Goal: Task Accomplishment & Management: Manage account settings

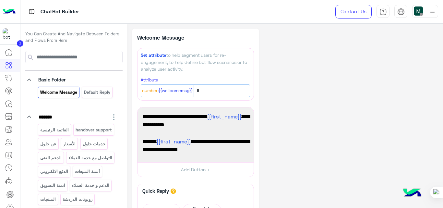
click at [10, 5] on div at bounding box center [10, 12] width 20 height 24
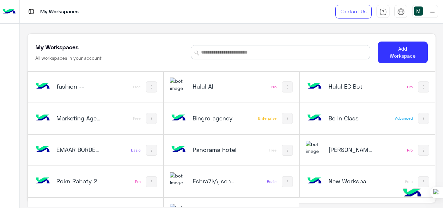
click at [219, 82] on div "Hulul AI" at bounding box center [207, 87] width 74 height 19
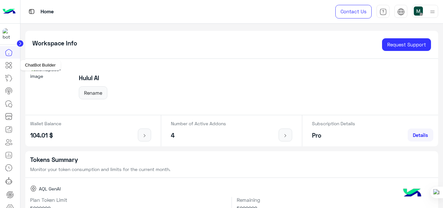
click at [8, 66] on icon at bounding box center [9, 65] width 8 height 8
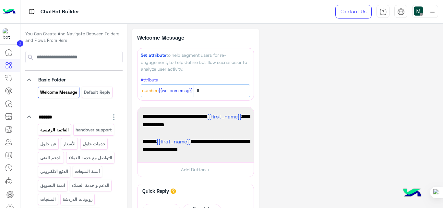
click at [65, 130] on p "القائمة الرئيسية" at bounding box center [55, 129] width 30 height 7
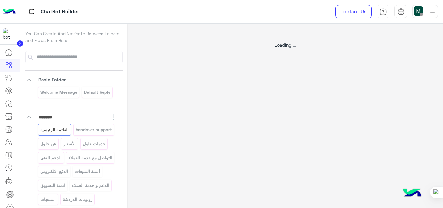
select select "*"
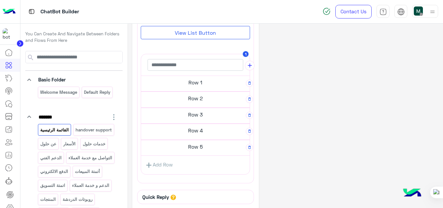
click at [199, 86] on h5 "Row 1" at bounding box center [195, 82] width 109 height 13
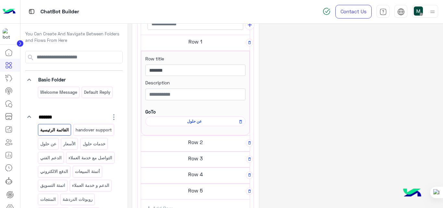
scroll to position [276, 0]
click at [197, 144] on h5 "Row 2" at bounding box center [195, 141] width 109 height 13
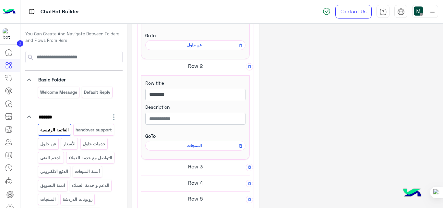
scroll to position [352, 0]
click at [197, 146] on span "المنتجات" at bounding box center [194, 146] width 91 height 6
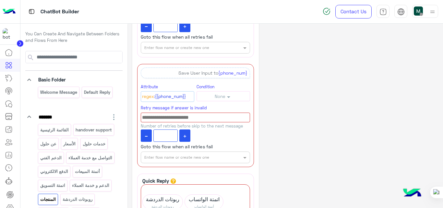
scroll to position [142, 0]
click at [253, 64] on icon "button" at bounding box center [254, 64] width 5 height 5
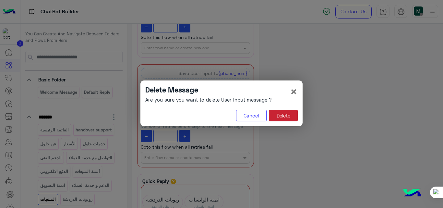
click at [280, 116] on button "Delete" at bounding box center [283, 116] width 29 height 12
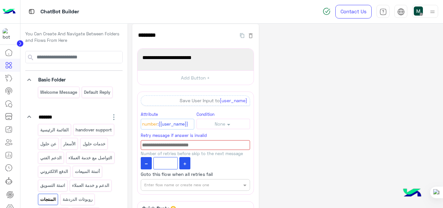
scroll to position [4, 0]
click at [253, 90] on button "button" at bounding box center [254, 92] width 8 height 8
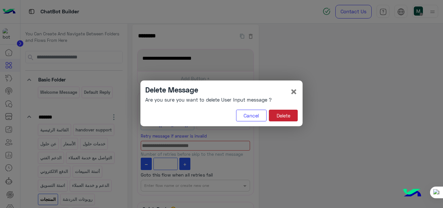
click at [291, 119] on button "Delete" at bounding box center [283, 116] width 29 height 12
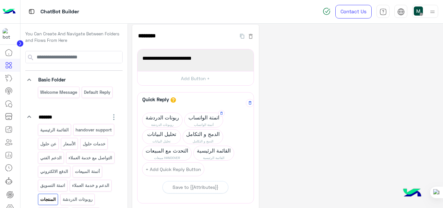
click at [204, 121] on span "اتمتة الواتساب" at bounding box center [204, 117] width 38 height 9
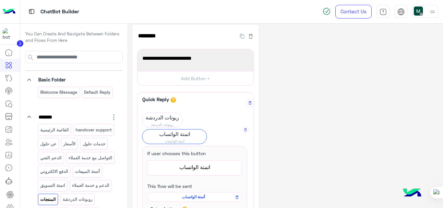
click at [197, 199] on span "أتمتة الواتساب" at bounding box center [193, 197] width 85 height 6
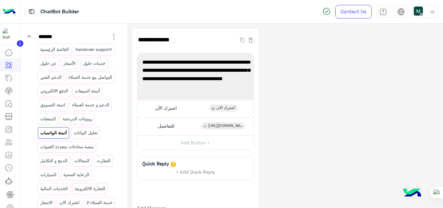
scroll to position [80, 0]
click at [57, 47] on p "القائمة الرئيسية" at bounding box center [55, 49] width 30 height 7
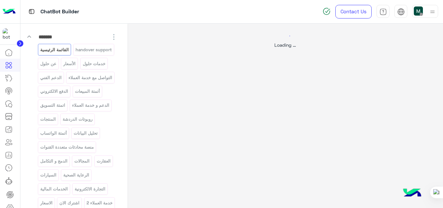
select select "*"
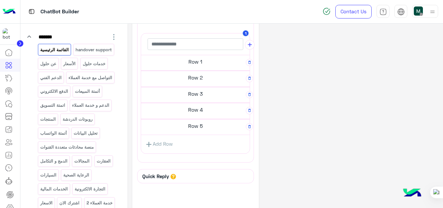
click at [185, 79] on h5 "Row 2" at bounding box center [195, 77] width 109 height 13
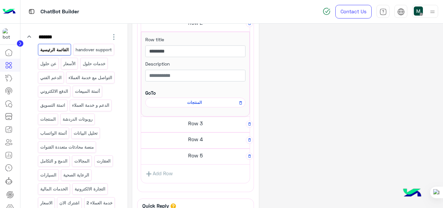
scroll to position [311, 0]
click at [193, 103] on span "المنتجات" at bounding box center [194, 102] width 91 height 6
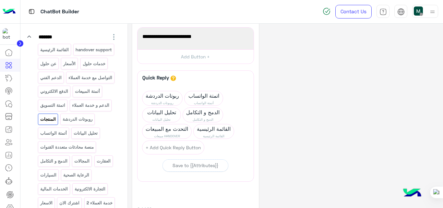
scroll to position [27, 0]
click at [193, 103] on span "أتمتة الواتساب" at bounding box center [204, 101] width 38 height 5
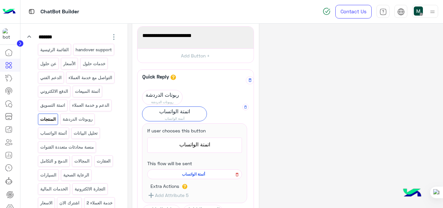
click at [238, 173] on icon at bounding box center [237, 175] width 5 height 8
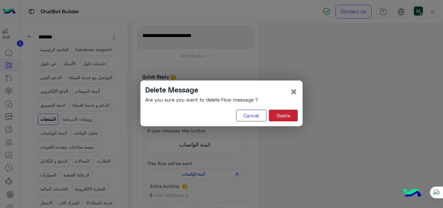
click at [279, 116] on button "Delete" at bounding box center [283, 116] width 29 height 12
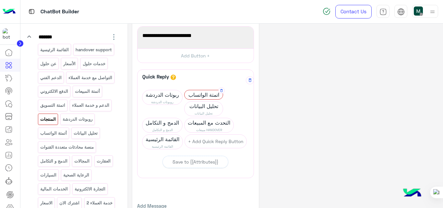
click at [192, 98] on span "اتمتة الواتساب" at bounding box center [204, 94] width 38 height 9
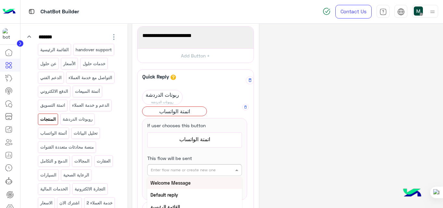
click at [193, 170] on input "text" at bounding box center [184, 170] width 67 height 6
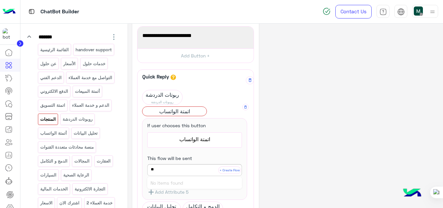
type input "*"
type input "***"
click at [170, 183] on b "أتمتة الواتساب" at bounding box center [164, 183] width 27 height 6
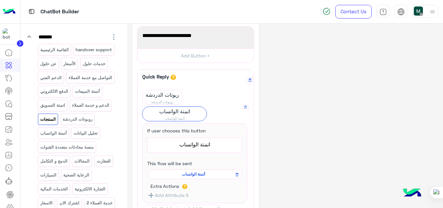
click at [279, 138] on div "**********" at bounding box center [285, 169] width 306 height 335
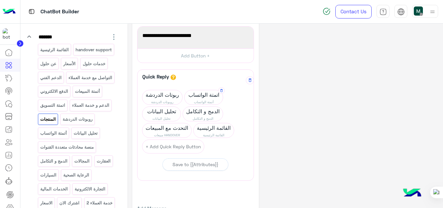
click at [205, 99] on span "أتمتة الواتساب" at bounding box center [204, 101] width 38 height 5
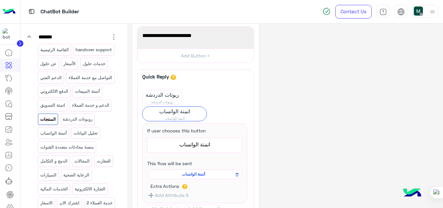
click at [197, 177] on span "أتمتة الواتساب" at bounding box center [193, 174] width 85 height 6
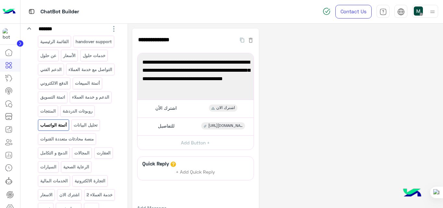
scroll to position [89, 0]
click at [59, 41] on p "القائمة الرئيسية" at bounding box center [55, 41] width 30 height 7
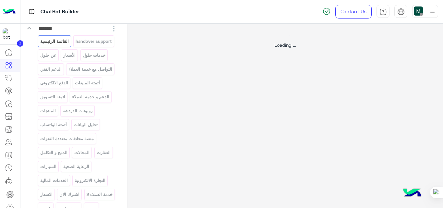
select select "*"
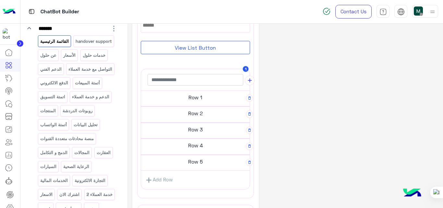
scroll to position [224, 0]
click at [207, 116] on h5 "Row 2" at bounding box center [195, 112] width 109 height 13
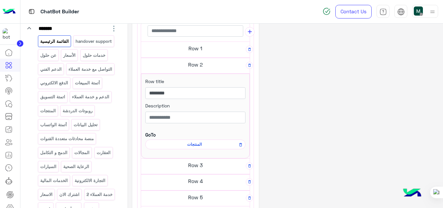
scroll to position [269, 0]
click at [191, 142] on span "المنتجات" at bounding box center [194, 144] width 91 height 6
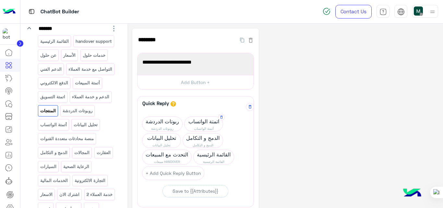
click at [205, 118] on span "اتمتة الواتساب" at bounding box center [204, 121] width 38 height 9
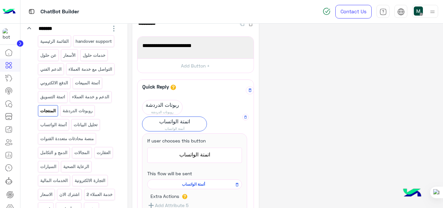
scroll to position [17, 0]
click at [185, 122] on span "اتمتة الواتساب" at bounding box center [175, 120] width 64 height 9
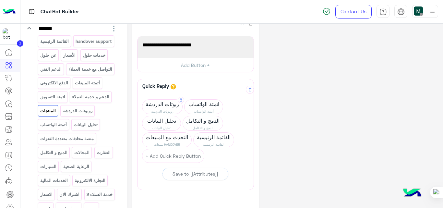
click at [175, 110] on span "روبوتات الدردشة" at bounding box center [163, 111] width 40 height 5
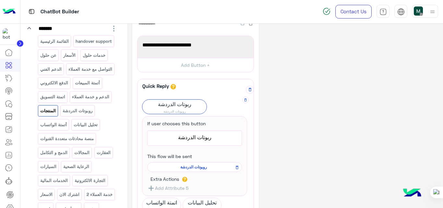
click at [199, 166] on span "روبوتات الدردشة" at bounding box center [193, 167] width 85 height 6
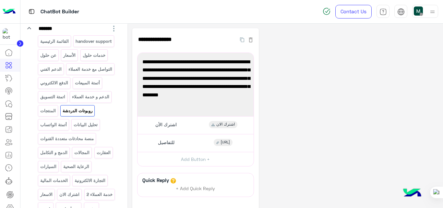
scroll to position [0, 0]
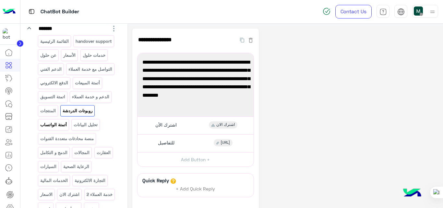
click at [67, 129] on p "أتمتة الواتساب" at bounding box center [54, 124] width 28 height 7
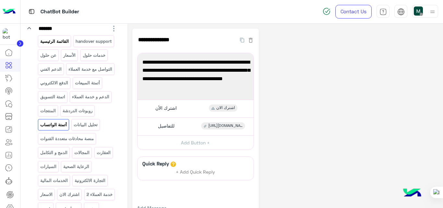
click at [48, 39] on p "القائمة الرئيسية" at bounding box center [55, 41] width 30 height 7
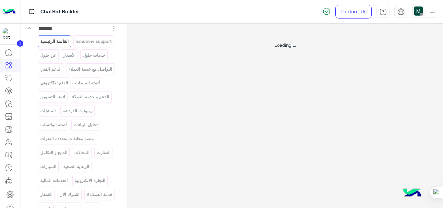
select select "*"
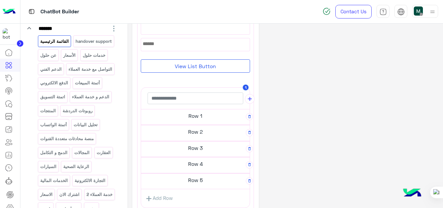
scroll to position [208, 0]
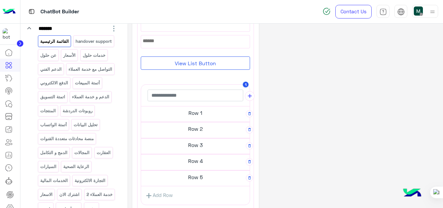
click at [198, 114] on h5 "Row 1" at bounding box center [195, 112] width 109 height 13
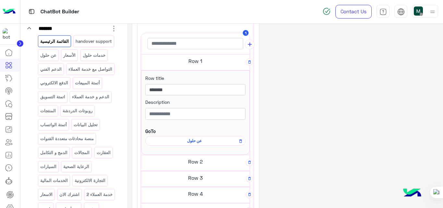
scroll to position [258, 0]
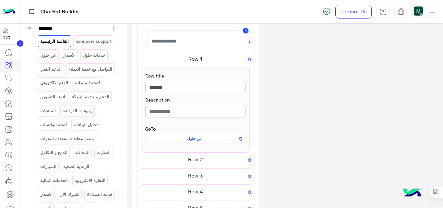
click at [197, 137] on span "عن حلول" at bounding box center [194, 139] width 91 height 6
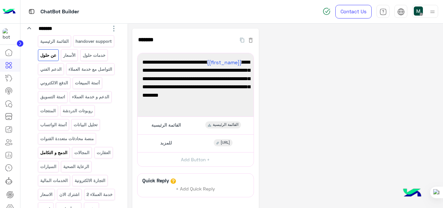
click at [58, 156] on p "الدمج و التكامل" at bounding box center [54, 152] width 28 height 7
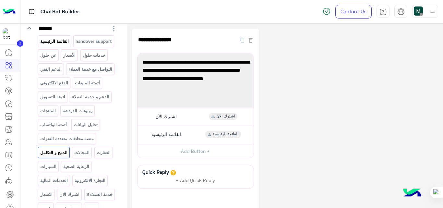
click at [54, 43] on p "القائمة الرئيسية" at bounding box center [55, 41] width 30 height 7
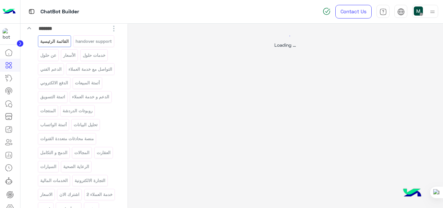
select select "*"
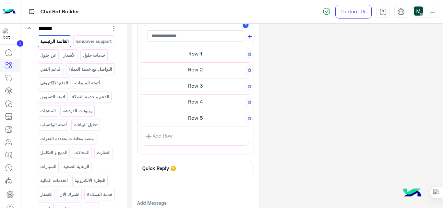
scroll to position [268, 0]
click at [202, 51] on h5 "Row 1" at bounding box center [195, 53] width 109 height 13
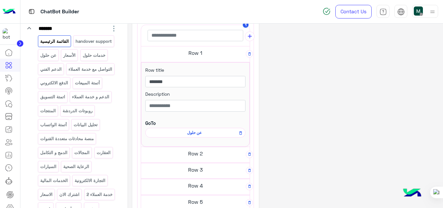
click at [204, 154] on h5 "Row 2" at bounding box center [195, 153] width 109 height 13
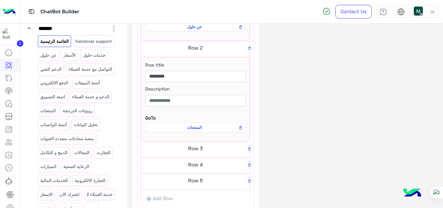
scroll to position [370, 0]
click at [203, 146] on h5 "Row 3" at bounding box center [195, 148] width 109 height 13
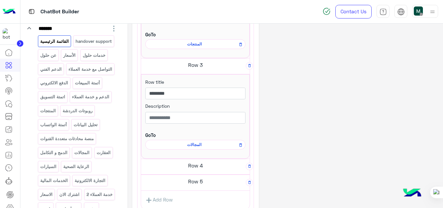
scroll to position [454, 0]
click at [196, 145] on span "المجالات" at bounding box center [194, 145] width 91 height 6
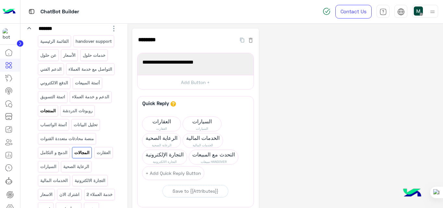
click at [56, 115] on p "المنتجات" at bounding box center [48, 110] width 17 height 7
click at [210, 124] on span "اتمتة الواتساب" at bounding box center [204, 121] width 38 height 9
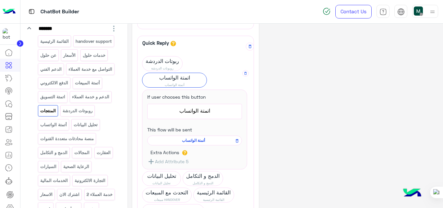
scroll to position [70, 0]
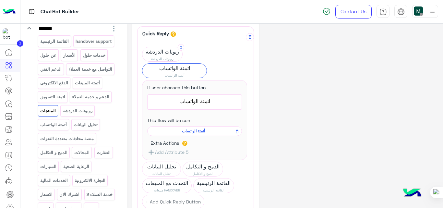
click at [155, 49] on span "ربوتات الدردشة" at bounding box center [163, 51] width 40 height 9
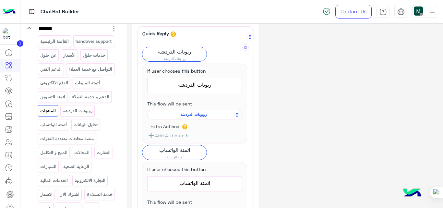
click at [198, 114] on span "روبوتات الدردشة" at bounding box center [193, 115] width 85 height 6
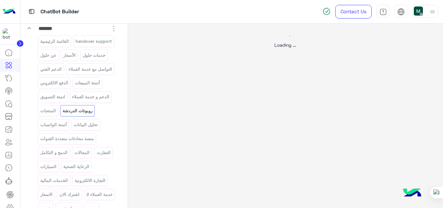
scroll to position [0, 0]
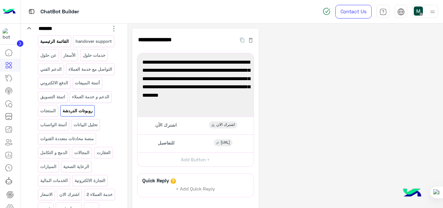
click at [56, 44] on p "القائمة الرئيسية" at bounding box center [55, 41] width 30 height 7
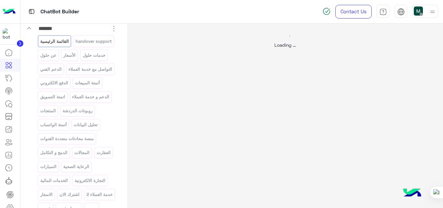
select select "*"
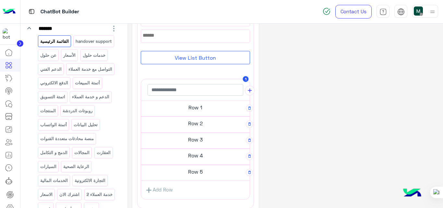
click at [194, 106] on h5 "Row 1" at bounding box center [195, 107] width 109 height 13
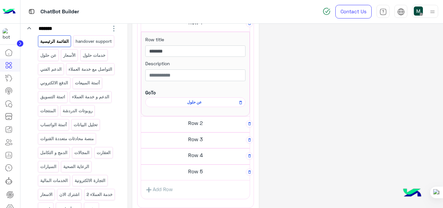
scroll to position [295, 0]
click at [195, 118] on h5 "Row 2" at bounding box center [195, 122] width 109 height 13
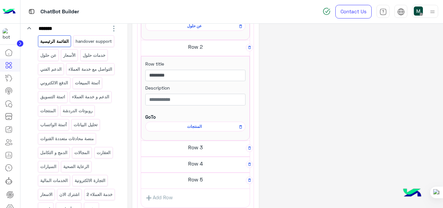
scroll to position [371, 0]
click at [197, 124] on span "المنتجات" at bounding box center [194, 126] width 91 height 6
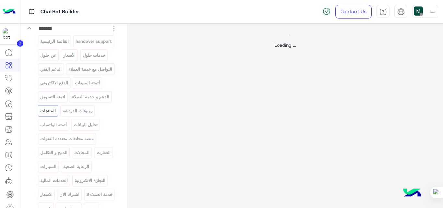
scroll to position [0, 0]
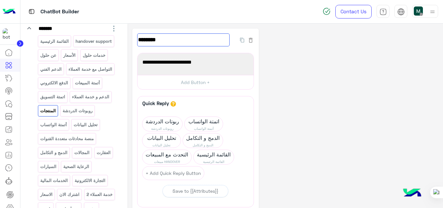
click at [198, 43] on input "********" at bounding box center [183, 39] width 93 height 13
type input "*******"
click at [341, 65] on div "**********" at bounding box center [285, 147] width 306 height 237
click at [59, 43] on p "القائمة الرئيسية" at bounding box center [55, 41] width 30 height 7
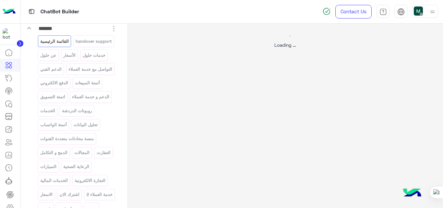
select select "*"
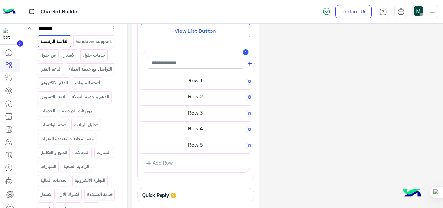
scroll to position [244, 0]
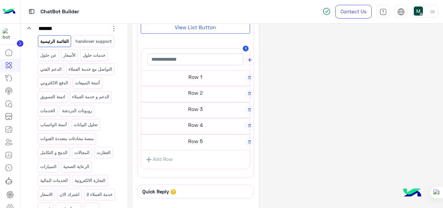
click at [204, 90] on h5 "Row 2" at bounding box center [195, 92] width 109 height 13
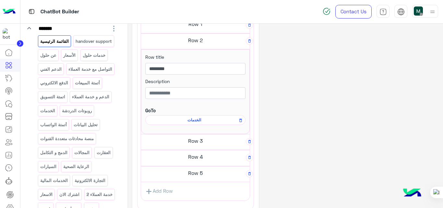
scroll to position [293, 0]
click at [242, 120] on icon at bounding box center [241, 120] width 5 height 8
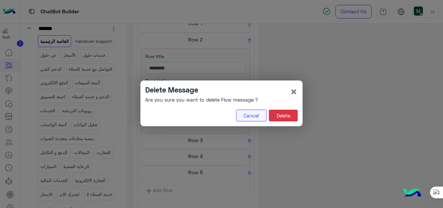
click at [245, 118] on button "Cancel" at bounding box center [251, 116] width 31 height 12
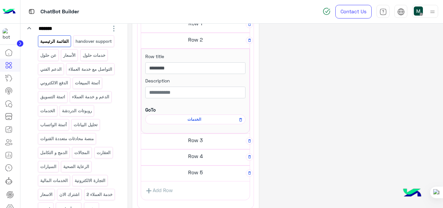
click at [196, 120] on span "الخدمات" at bounding box center [194, 120] width 91 height 6
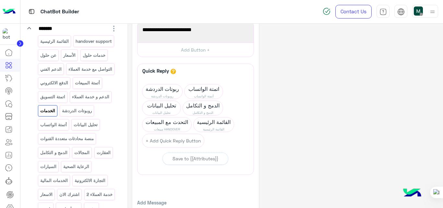
scroll to position [35, 0]
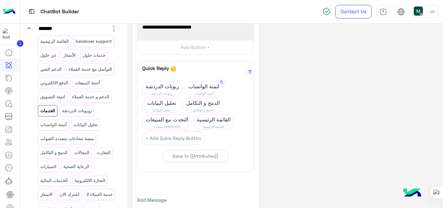
click at [204, 92] on span "أتمتة الواتساب" at bounding box center [204, 93] width 38 height 5
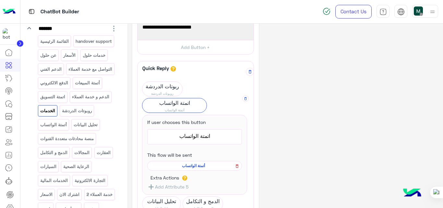
click at [237, 168] on icon at bounding box center [237, 166] width 5 height 8
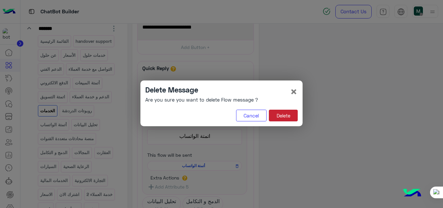
click at [279, 116] on button "Delete" at bounding box center [283, 116] width 29 height 12
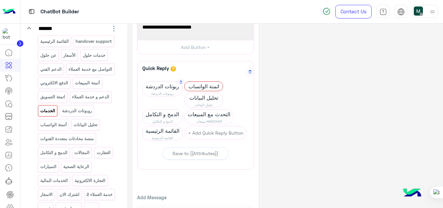
click at [166, 83] on span "ربوتات الدردشة" at bounding box center [163, 86] width 40 height 9
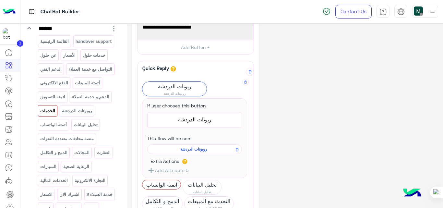
scroll to position [74, 0]
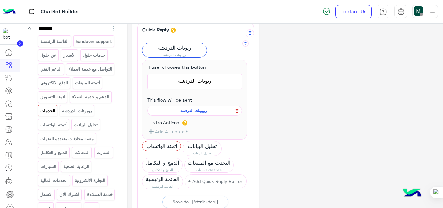
click at [237, 111] on icon at bounding box center [237, 111] width 5 height 8
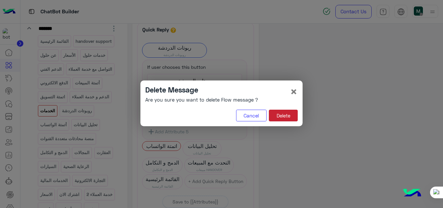
click at [274, 116] on button "Delete" at bounding box center [283, 116] width 29 height 12
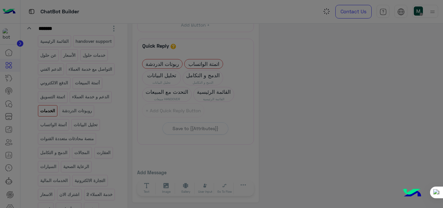
scroll to position [57, 0]
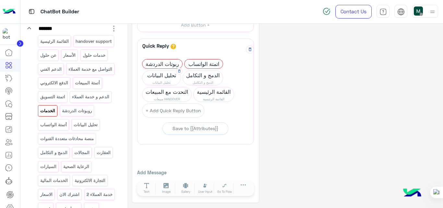
click at [168, 79] on span "تحليل البيانات" at bounding box center [162, 75] width 38 height 9
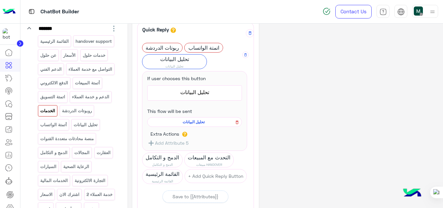
click at [240, 123] on button at bounding box center [237, 122] width 8 height 8
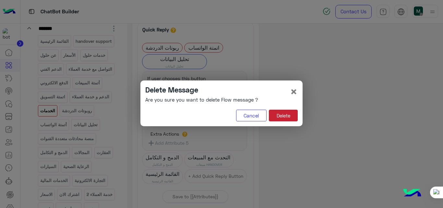
click at [285, 115] on button "Delete" at bounding box center [283, 116] width 29 height 12
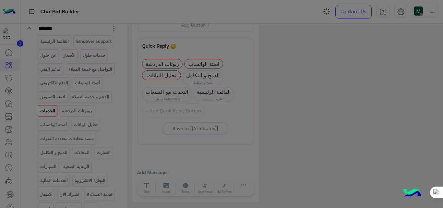
scroll to position [57, 0]
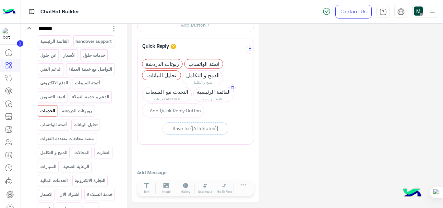
click at [211, 94] on span "القائمة الرئيسية" at bounding box center [214, 91] width 40 height 9
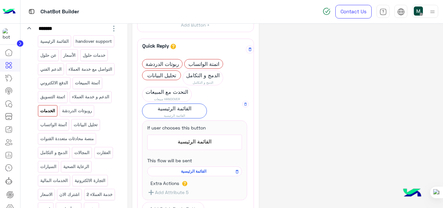
scroll to position [74, 0]
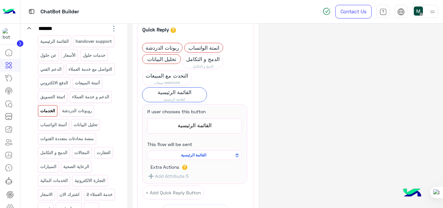
click at [278, 95] on div "**********" at bounding box center [285, 120] width 306 height 330
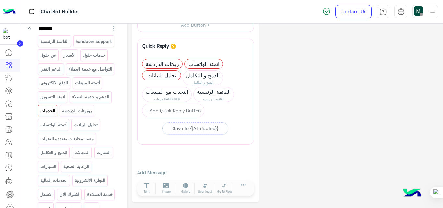
scroll to position [57, 0]
click at [208, 65] on span "اتمتة الواتساب" at bounding box center [204, 63] width 38 height 9
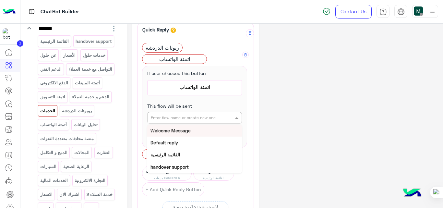
click at [198, 117] on input "text" at bounding box center [184, 117] width 67 height 6
type input "*"
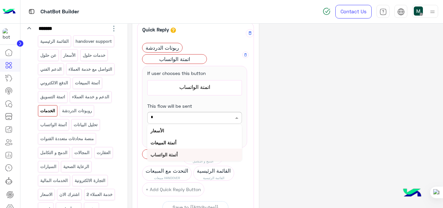
click at [178, 153] on b "أتمتة الواتساب" at bounding box center [164, 155] width 27 height 6
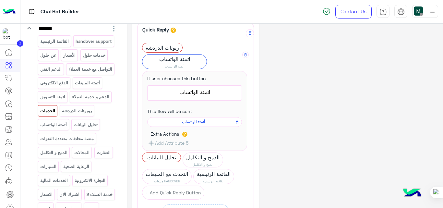
click at [321, 88] on div "**********" at bounding box center [285, 120] width 306 height 330
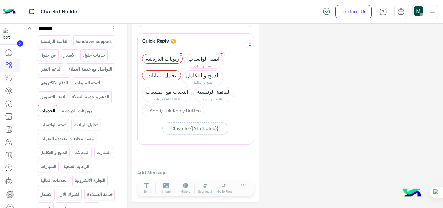
click at [166, 61] on span "ربوتات الدردشة" at bounding box center [163, 58] width 40 height 9
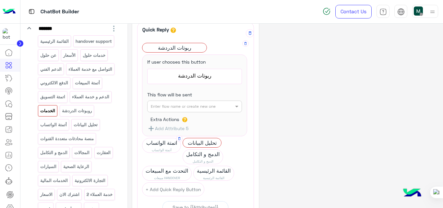
click at [205, 107] on input "text" at bounding box center [184, 106] width 67 height 6
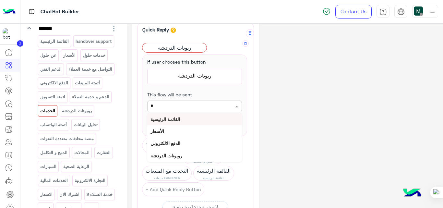
type input "**"
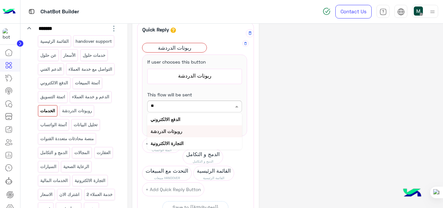
click at [181, 132] on b "روبوتات الدردشة" at bounding box center [167, 132] width 32 height 6
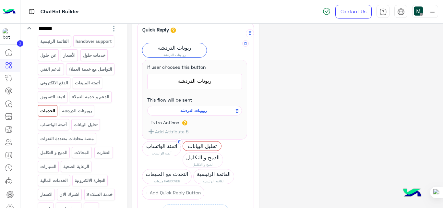
click at [281, 99] on div "**********" at bounding box center [285, 120] width 306 height 330
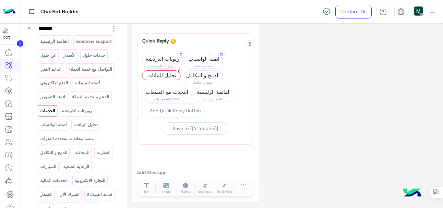
click at [171, 74] on span "تحليل البيانات" at bounding box center [162, 75] width 38 height 9
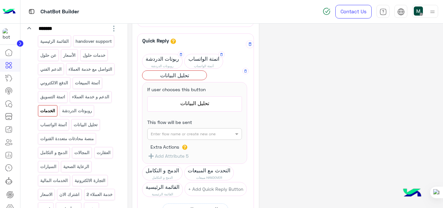
scroll to position [74, 0]
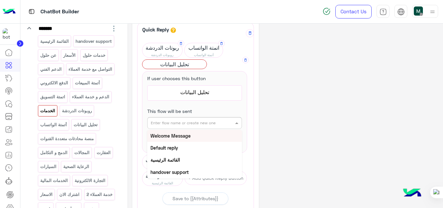
click at [198, 121] on input "text" at bounding box center [184, 122] width 67 height 6
type input "**"
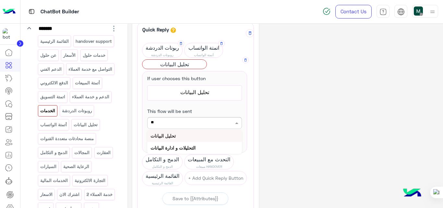
click at [173, 135] on b "تحليل البيانات" at bounding box center [163, 136] width 25 height 6
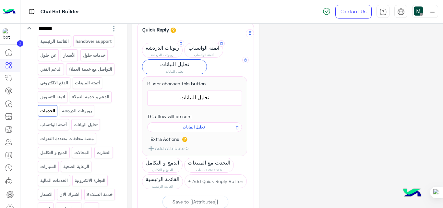
click at [289, 94] on div "**********" at bounding box center [285, 115] width 306 height 321
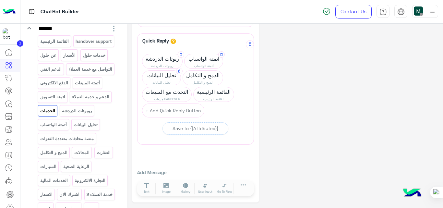
scroll to position [63, 0]
click at [168, 79] on span "تحليل البيانات" at bounding box center [162, 75] width 38 height 9
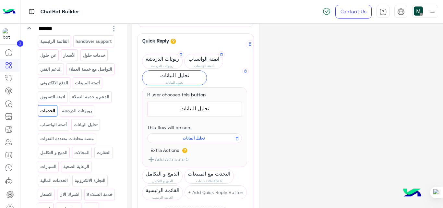
scroll to position [74, 0]
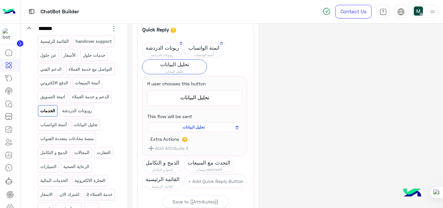
click at [197, 126] on span "تحليل البيانات" at bounding box center [193, 127] width 85 height 6
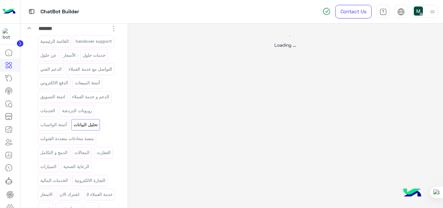
scroll to position [0, 0]
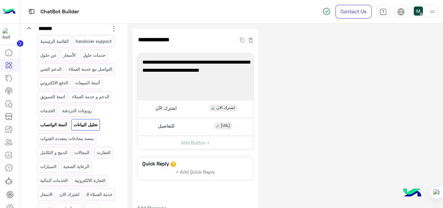
click at [67, 129] on p "أتمتة الواتساب" at bounding box center [54, 124] width 28 height 7
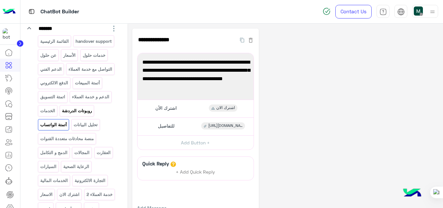
click at [62, 115] on p "روبوتات الدردشة" at bounding box center [77, 110] width 31 height 7
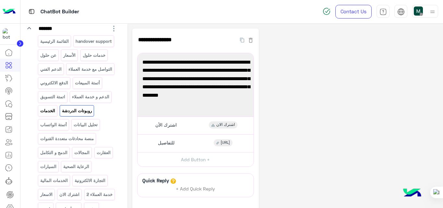
click at [56, 115] on p "الخدمات" at bounding box center [48, 110] width 16 height 7
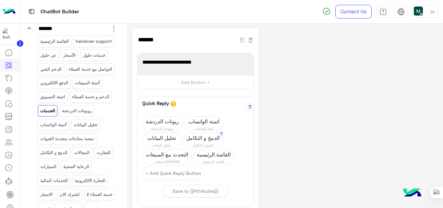
click at [206, 136] on span "الدمج و التكامل" at bounding box center [203, 137] width 40 height 9
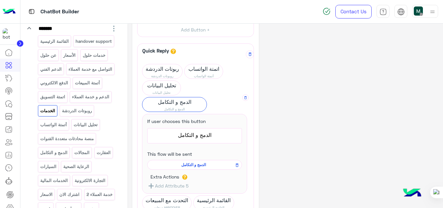
scroll to position [53, 0]
click at [193, 165] on span "الدمج و التكامل" at bounding box center [193, 165] width 85 height 6
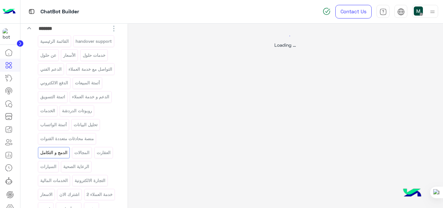
scroll to position [0, 0]
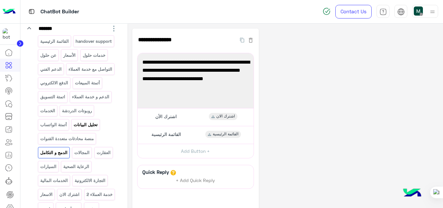
click at [73, 129] on p "تحليل البيانات" at bounding box center [85, 124] width 25 height 7
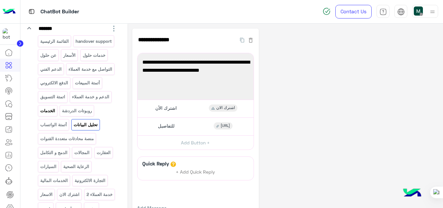
click at [56, 115] on p "الخدمات" at bounding box center [48, 110] width 16 height 7
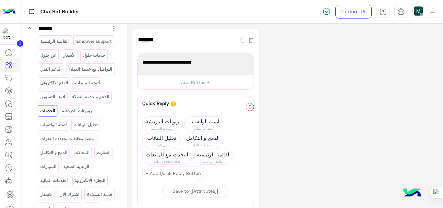
click at [248, 110] on button "button" at bounding box center [250, 107] width 8 height 8
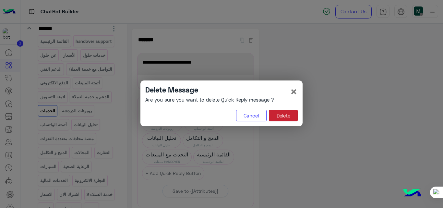
click at [293, 114] on button "Delete" at bounding box center [283, 116] width 29 height 12
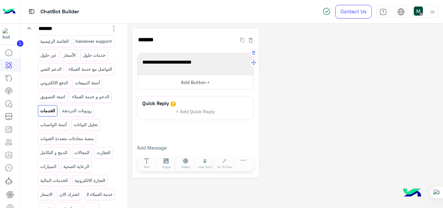
click at [216, 84] on button "Add Button +" at bounding box center [196, 82] width 116 height 15
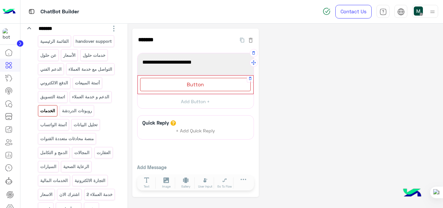
click at [212, 82] on div "Button" at bounding box center [195, 84] width 111 height 13
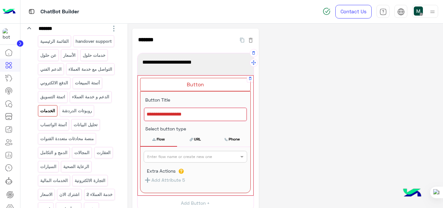
click at [200, 115] on div at bounding box center [195, 115] width 103 height 14
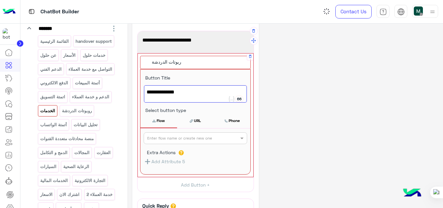
scroll to position [22, 0]
type textarea "**********"
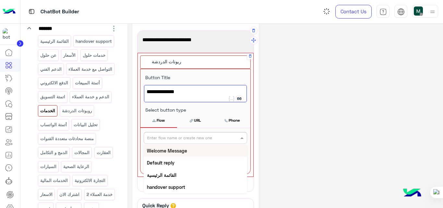
click at [200, 139] on input "text" at bounding box center [184, 137] width 75 height 6
type input "**"
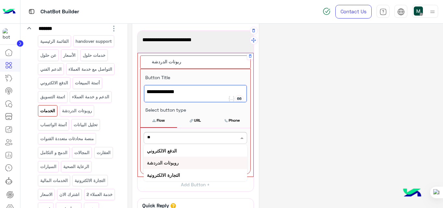
click at [173, 164] on b "روبوتات الدردشة" at bounding box center [163, 163] width 32 height 6
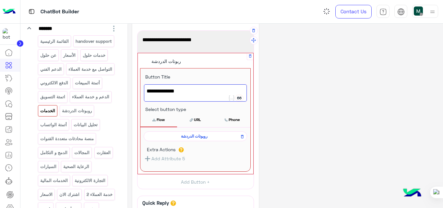
click at [319, 81] on div "**********" at bounding box center [285, 141] width 306 height 271
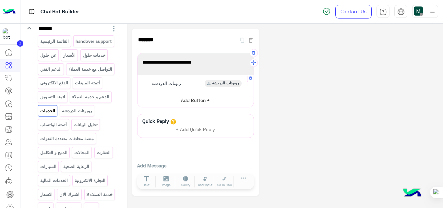
click at [201, 97] on button "Add Button +" at bounding box center [196, 100] width 116 height 15
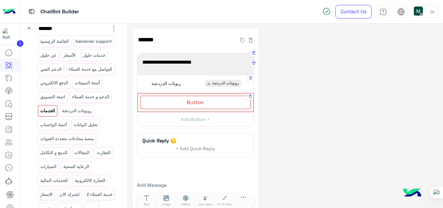
click at [198, 100] on span "Button" at bounding box center [195, 102] width 17 height 6
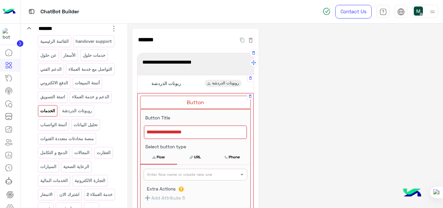
click at [201, 135] on div at bounding box center [195, 133] width 103 height 14
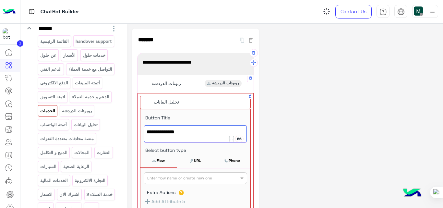
type textarea "**********"
click at [216, 175] on input "text" at bounding box center [184, 178] width 75 height 6
type input "**"
click at [171, 190] on b "تحليل البيانات" at bounding box center [159, 191] width 25 height 6
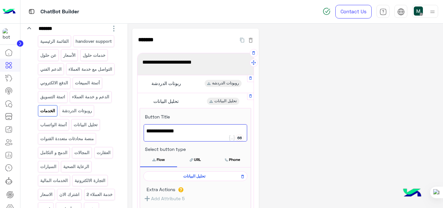
click at [313, 118] on div "**********" at bounding box center [285, 173] width 306 height 289
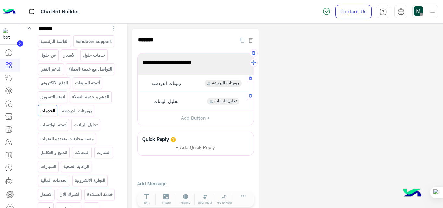
click at [183, 83] on div "ربوتات الدردشة روبوتات الدردشة" at bounding box center [195, 84] width 111 height 13
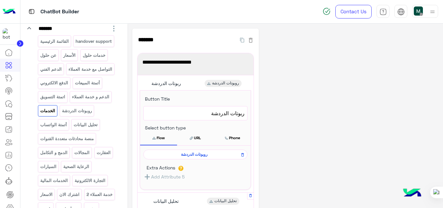
click at [209, 115] on span "ربوتات الدردشة" at bounding box center [195, 113] width 98 height 8
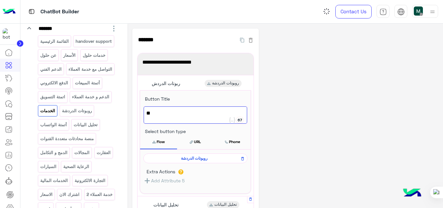
type textarea "*"
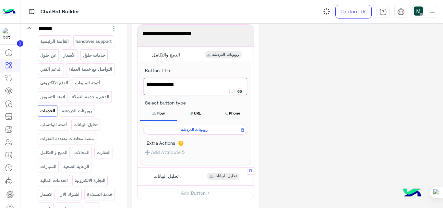
scroll to position [29, 0]
type textarea "**********"
click at [244, 130] on icon at bounding box center [243, 130] width 3 height 4
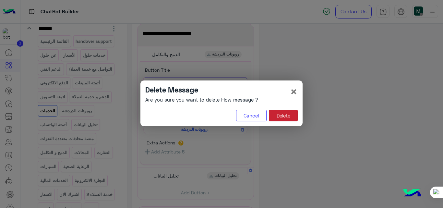
click at [282, 114] on button "Delete" at bounding box center [283, 116] width 29 height 12
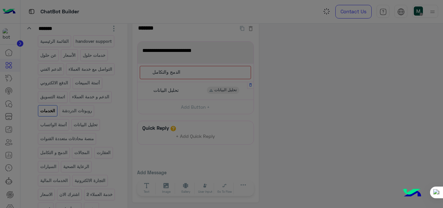
scroll to position [12, 0]
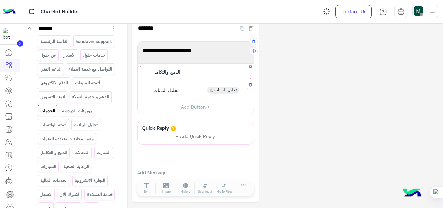
click at [221, 72] on div "الدمج والتكامل" at bounding box center [195, 72] width 111 height 13
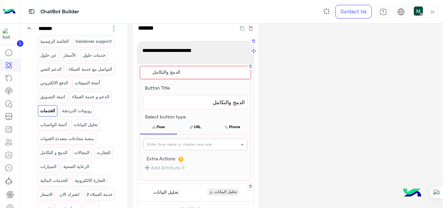
scroll to position [29, 0]
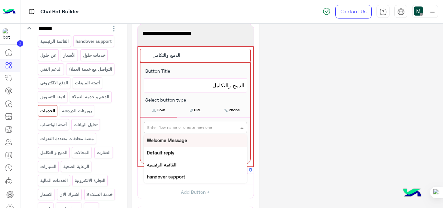
click at [205, 127] on input "text" at bounding box center [184, 127] width 75 height 6
type input "***"
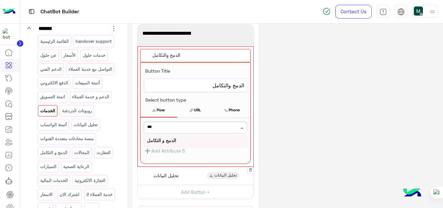
click at [162, 139] on b "الدمج و التكامل" at bounding box center [161, 141] width 29 height 6
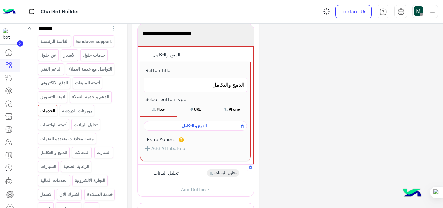
click at [320, 85] on div "**********" at bounding box center [285, 143] width 306 height 286
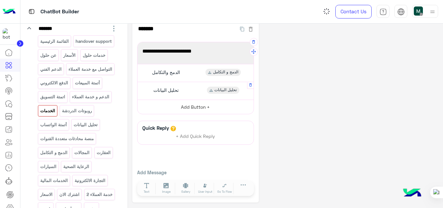
scroll to position [11, 0]
click at [206, 107] on button "Add Button +" at bounding box center [196, 107] width 116 height 15
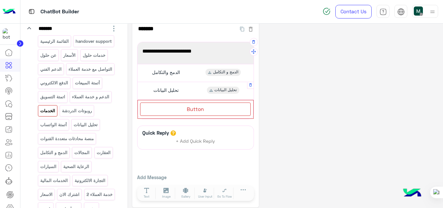
click at [206, 107] on div "Button" at bounding box center [195, 109] width 111 height 13
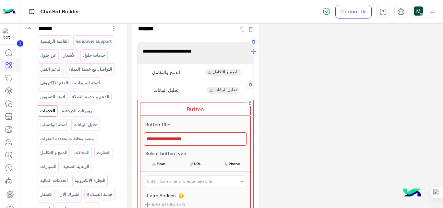
click at [188, 141] on div at bounding box center [195, 139] width 103 height 14
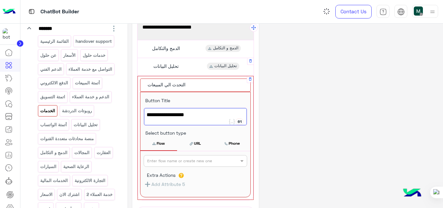
scroll to position [36, 0]
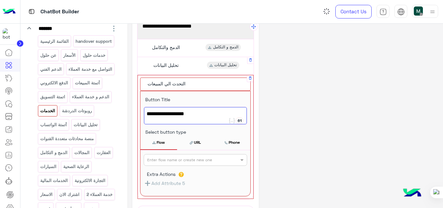
type textarea "**********"
click at [192, 157] on input "text" at bounding box center [184, 159] width 75 height 6
type input "*"
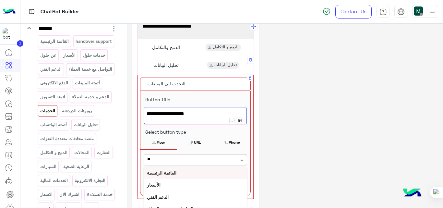
type input "*"
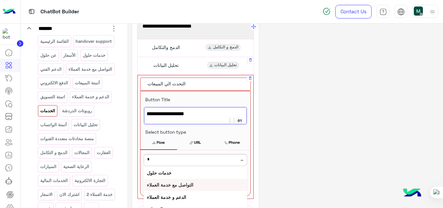
click at [182, 184] on b "التواصل مع خدمة العملاء" at bounding box center [170, 185] width 46 height 6
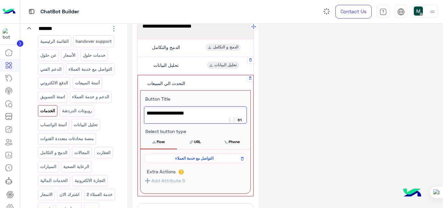
click at [310, 127] on div "**********" at bounding box center [285, 139] width 306 height 293
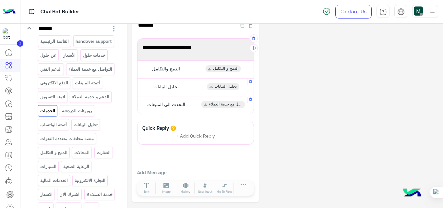
click at [185, 87] on div "تحليل البيانات تحليل البيانات" at bounding box center [195, 87] width 111 height 13
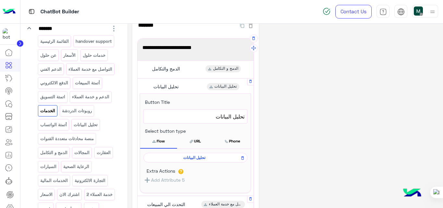
scroll to position [36, 0]
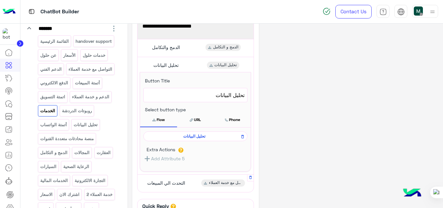
click at [194, 136] on span "تحليل البيانات" at bounding box center [194, 136] width 95 height 6
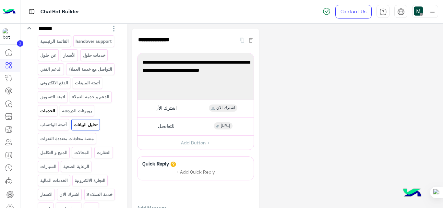
click at [56, 115] on p "الخدمات" at bounding box center [48, 110] width 16 height 7
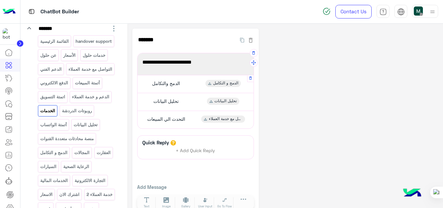
click at [187, 84] on div "الدمج والتكامل الدمج و التكامل" at bounding box center [195, 84] width 111 height 13
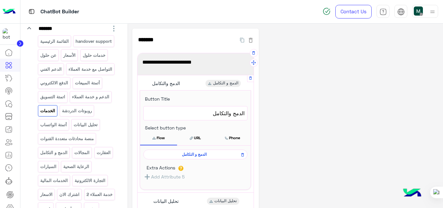
click at [194, 153] on span "الدمج و التكامل" at bounding box center [194, 155] width 95 height 6
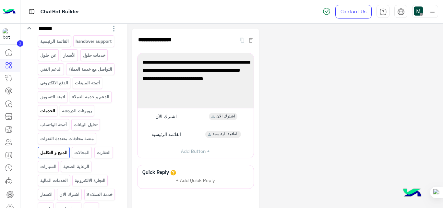
click at [56, 115] on p "الخدمات" at bounding box center [48, 110] width 16 height 7
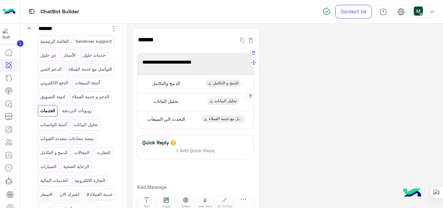
click at [194, 97] on div "تحليل البيانات تحليل البيانات" at bounding box center [195, 101] width 111 height 13
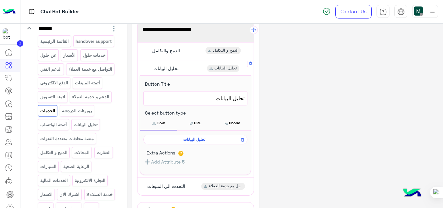
scroll to position [34, 0]
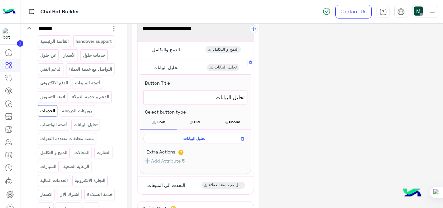
click at [201, 138] on span "تحليل البيانات" at bounding box center [194, 139] width 95 height 6
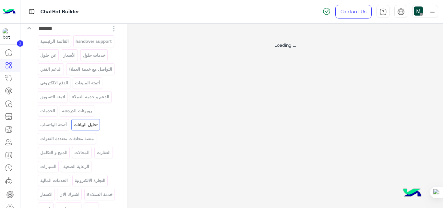
scroll to position [0, 0]
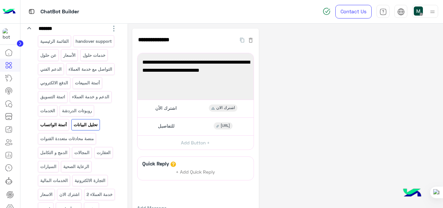
click at [67, 129] on p "أتمتة الواتساب" at bounding box center [54, 124] width 28 height 7
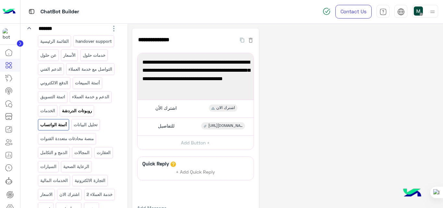
click at [62, 115] on p "روبوتات الدردشة" at bounding box center [77, 110] width 31 height 7
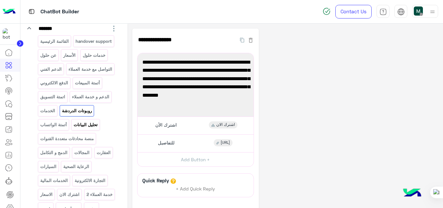
click at [73, 129] on p "تحليل البيانات" at bounding box center [85, 124] width 25 height 7
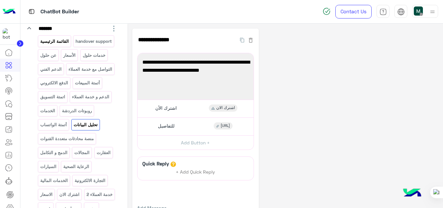
click at [58, 43] on p "القائمة الرئيسية" at bounding box center [55, 41] width 30 height 7
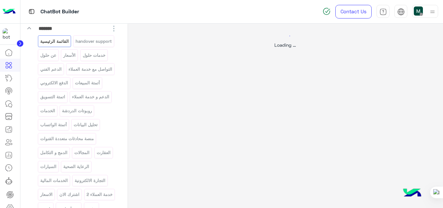
select select "*"
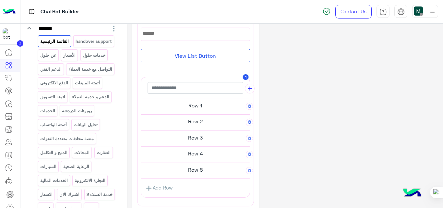
scroll to position [217, 0]
click at [197, 122] on h5 "Row 2" at bounding box center [195, 120] width 109 height 13
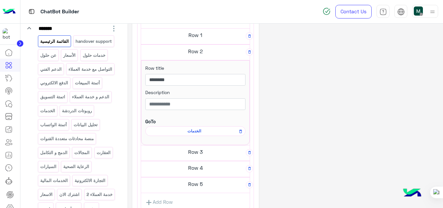
scroll to position [282, 0]
click at [197, 131] on span "الخدمات" at bounding box center [194, 131] width 91 height 6
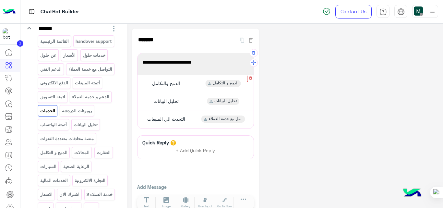
click at [250, 81] on button "button" at bounding box center [251, 78] width 6 height 6
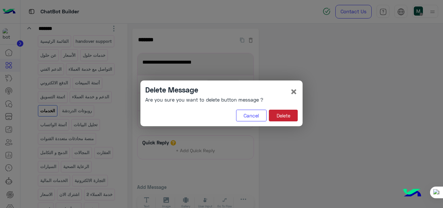
click at [284, 114] on button "Delete" at bounding box center [283, 116] width 29 height 12
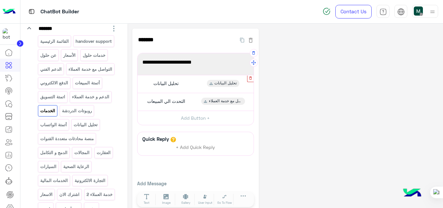
click at [250, 78] on icon "button" at bounding box center [251, 77] width 3 height 3
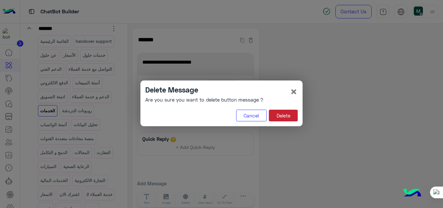
click at [277, 118] on button "Delete" at bounding box center [283, 116] width 29 height 12
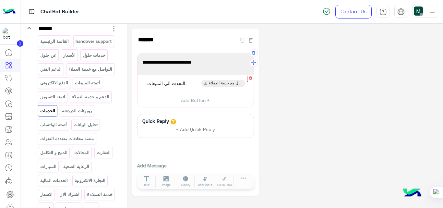
click at [250, 78] on icon "button" at bounding box center [251, 78] width 4 height 4
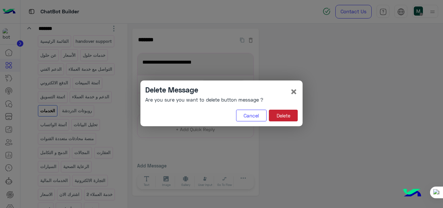
click at [281, 112] on button "Delete" at bounding box center [283, 116] width 29 height 12
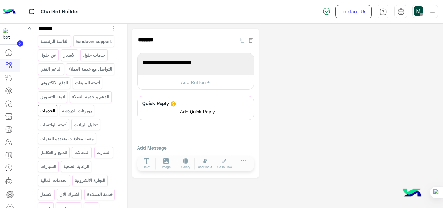
click at [189, 113] on span "+ Add Quick Reply" at bounding box center [195, 112] width 39 height 6
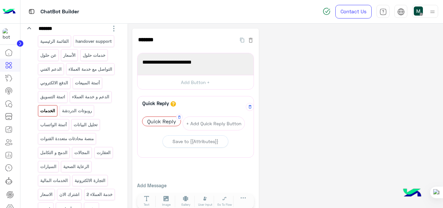
click at [165, 123] on span "Quick Reply" at bounding box center [162, 121] width 38 height 9
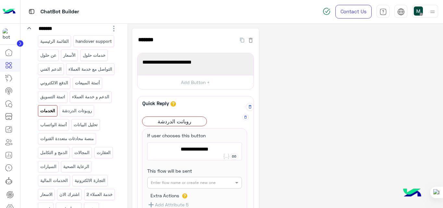
type textarea "**********"
click at [201, 182] on input "text" at bounding box center [184, 182] width 67 height 6
type input "**"
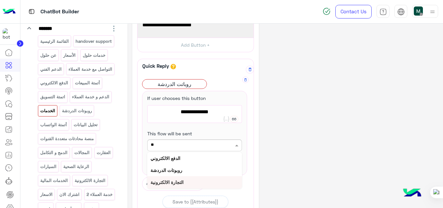
scroll to position [38, 0]
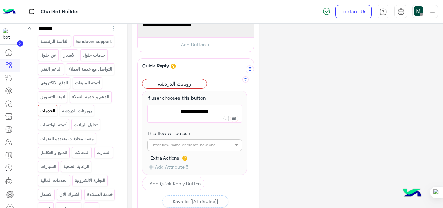
click at [203, 111] on span "روباتت الدردشة" at bounding box center [195, 111] width 90 height 8
click at [201, 111] on span "روبوتت الدردشة" at bounding box center [195, 111] width 90 height 8
type textarea "**********"
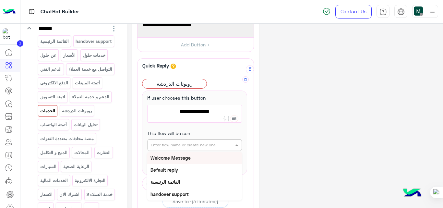
click at [215, 145] on input "text" at bounding box center [184, 145] width 67 height 6
type input "**"
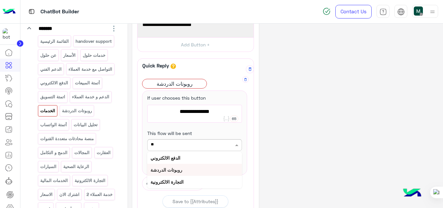
click at [176, 170] on b "روبوتات الدردشة" at bounding box center [167, 170] width 32 height 6
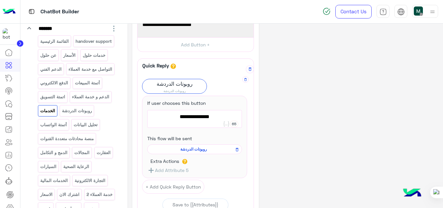
click at [286, 121] on div "**********" at bounding box center [285, 135] width 306 height 288
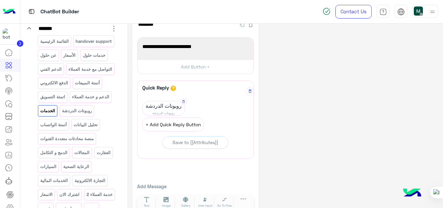
click at [205, 118] on button "+ Add Quick Reply Button" at bounding box center [173, 125] width 62 height 14
click at [204, 106] on span "Quick Reply" at bounding box center [206, 105] width 38 height 9
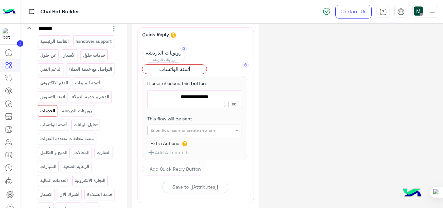
scroll to position [69, 0]
type textarea "**********"
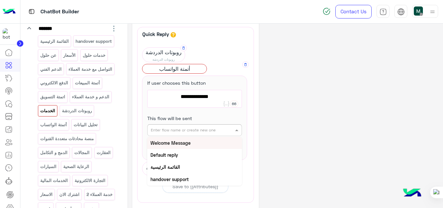
click at [202, 130] on input "text" at bounding box center [184, 130] width 67 height 6
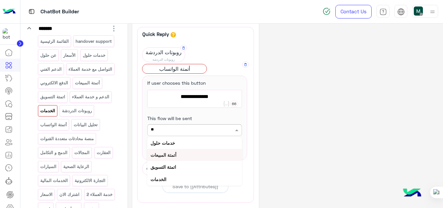
type input "*"
click at [171, 168] on b "أتمتة الواتساب" at bounding box center [164, 167] width 27 height 6
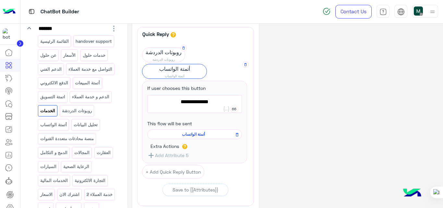
click at [293, 98] on div "**********" at bounding box center [285, 111] width 306 height 305
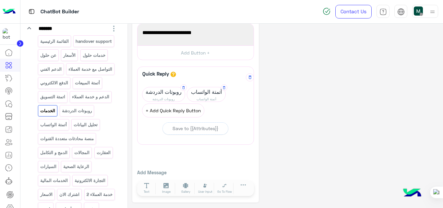
click at [187, 113] on button "+ Add Quick Reply Button" at bounding box center [173, 111] width 62 height 14
click at [167, 110] on span "Quick Reply" at bounding box center [162, 108] width 38 height 9
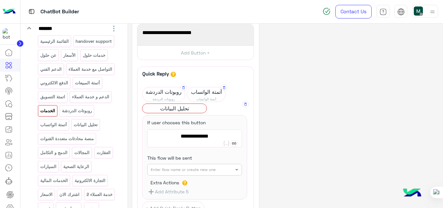
type textarea "**********"
click at [191, 168] on input "text" at bounding box center [184, 169] width 67 height 6
type input "**"
click at [162, 185] on b "تحليل البيانات" at bounding box center [163, 183] width 25 height 6
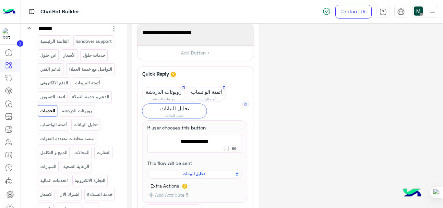
click at [292, 120] on div "**********" at bounding box center [285, 151] width 306 height 305
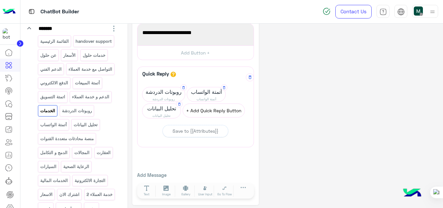
click at [201, 108] on button "+ Add Quick Reply Button" at bounding box center [214, 111] width 62 height 14
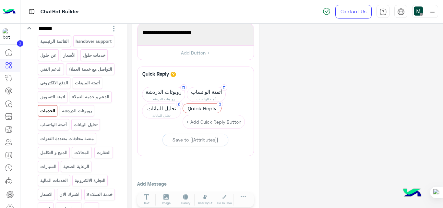
click at [202, 111] on span "Quick Reply" at bounding box center [202, 108] width 38 height 9
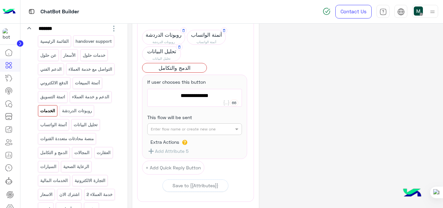
scroll to position [87, 0]
type textarea "**********"
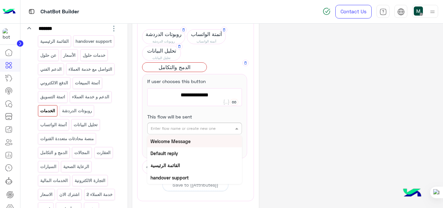
click at [195, 129] on input "text" at bounding box center [184, 128] width 67 height 6
type input "****"
click at [177, 141] on b "الدمج و التكامل" at bounding box center [165, 142] width 29 height 6
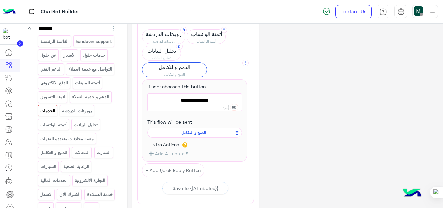
click at [291, 94] on div "**********" at bounding box center [285, 101] width 306 height 321
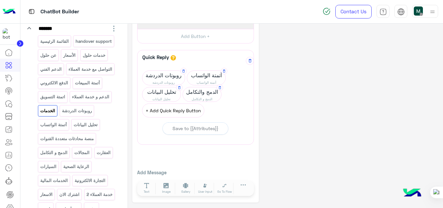
click at [177, 113] on button "+ Add Quick Reply Button" at bounding box center [173, 111] width 62 height 14
click at [163, 110] on span "Quick Reply" at bounding box center [162, 108] width 38 height 9
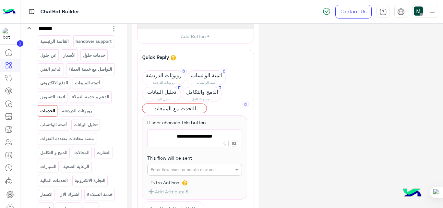
type textarea "**********"
click at [204, 170] on input "text" at bounding box center [184, 169] width 67 height 6
type input "**"
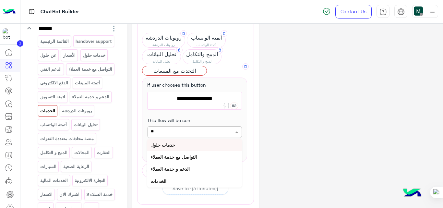
scroll to position [88, 0]
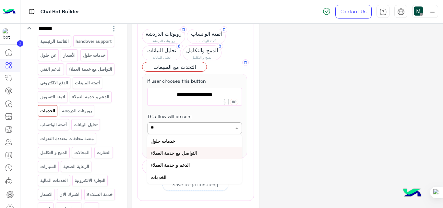
click at [191, 154] on b "التواصل مع خدمة العملاء" at bounding box center [174, 153] width 46 height 6
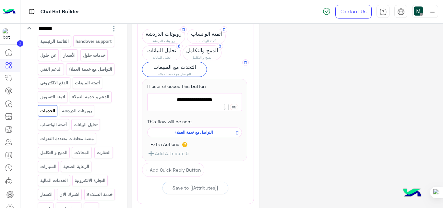
click at [277, 116] on div "**********" at bounding box center [285, 101] width 306 height 321
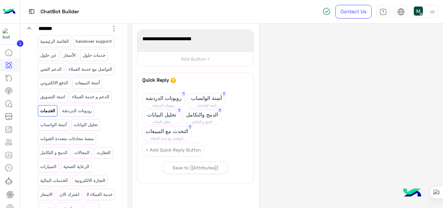
scroll to position [0, 0]
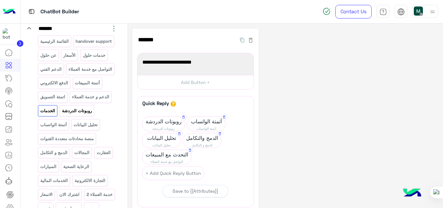
click at [62, 115] on p "روبوتات الدردشة" at bounding box center [77, 110] width 31 height 7
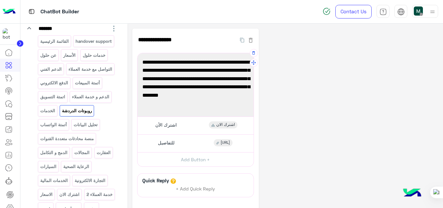
click at [206, 107] on span "قم بتخفيض تكاليف التشغيل لديك عبر بناء روبوتات الدردشة التي تناسب احتياجات عملك…" at bounding box center [196, 83] width 106 height 50
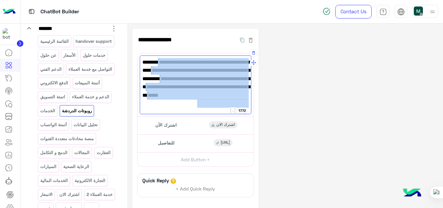
drag, startPoint x: 206, startPoint y: 107, endPoint x: 248, endPoint y: 61, distance: 62.7
click at [248, 61] on span "قم بتخفيض تكاليف التشغيل لديك عبر بناء روبوتات الدردشة التي تناسب احتياجات عملك…" at bounding box center [196, 83] width 106 height 50
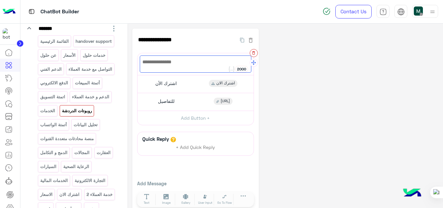
click at [254, 53] on icon "button" at bounding box center [254, 53] width 5 height 5
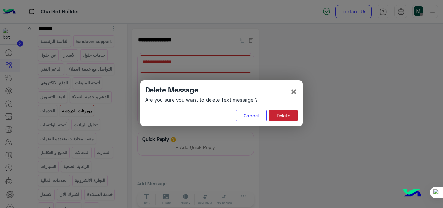
click at [290, 115] on button "Delete" at bounding box center [283, 116] width 29 height 12
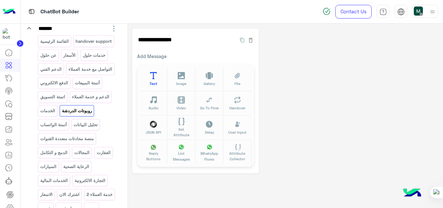
click at [149, 80] on button "Text" at bounding box center [154, 79] width 28 height 24
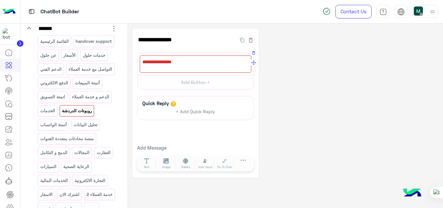
click at [187, 68] on div at bounding box center [196, 64] width 112 height 17
paste textarea "**********"
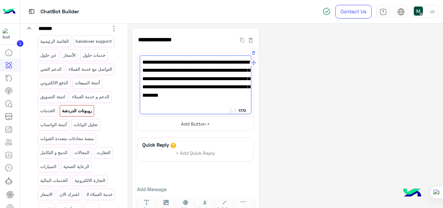
type textarea "**********"
click at [199, 124] on button "Add Button +" at bounding box center [196, 124] width 116 height 15
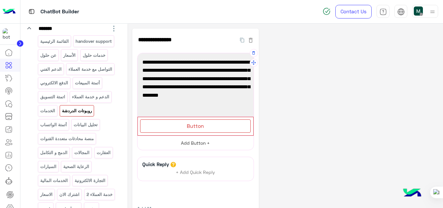
click at [199, 124] on span "Button" at bounding box center [195, 126] width 17 height 6
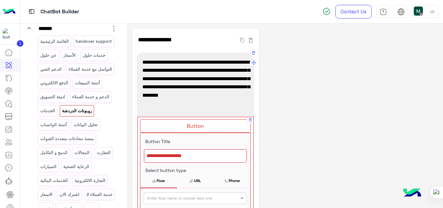
click at [195, 151] on div at bounding box center [195, 156] width 103 height 14
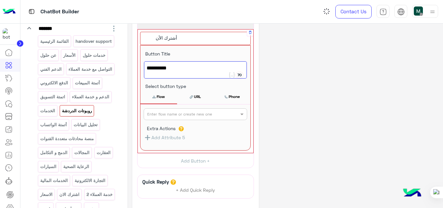
scroll to position [89, 0]
type textarea "**********"
click at [204, 116] on div "Enter flow name or create new one" at bounding box center [179, 113] width 65 height 6
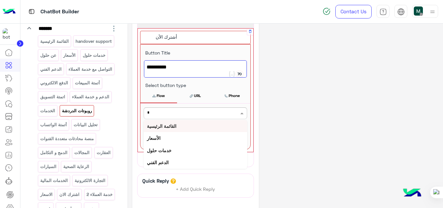
type input "**"
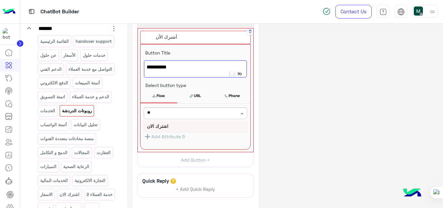
click at [155, 126] on b "اشترك الان" at bounding box center [157, 126] width 21 height 6
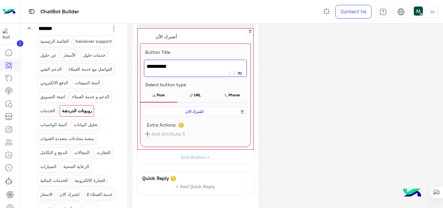
click at [322, 56] on div "**********" at bounding box center [285, 96] width 306 height 313
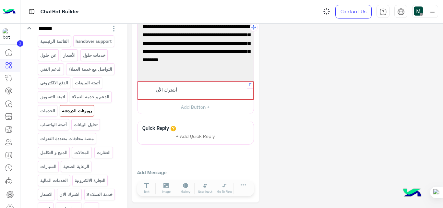
scroll to position [35, 0]
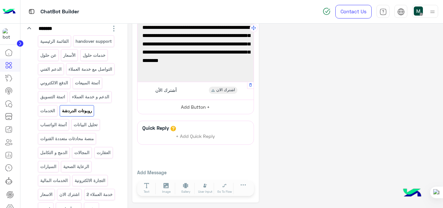
click at [196, 105] on button "Add Button +" at bounding box center [196, 107] width 116 height 15
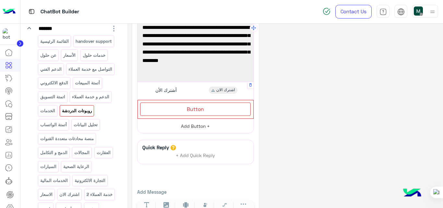
click at [196, 105] on div "Button" at bounding box center [195, 109] width 111 height 13
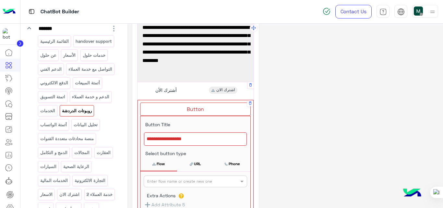
click at [188, 142] on div at bounding box center [195, 139] width 103 height 14
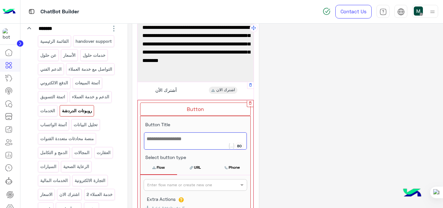
click at [250, 104] on icon "button" at bounding box center [250, 102] width 3 height 3
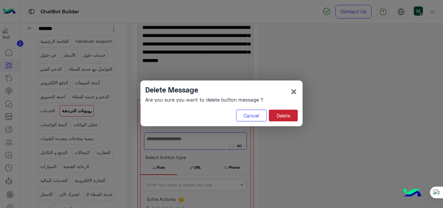
click at [283, 115] on button "Delete" at bounding box center [283, 116] width 29 height 12
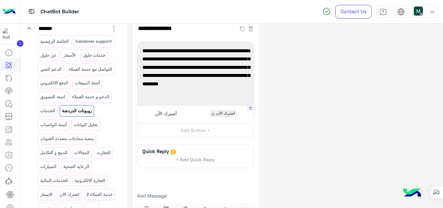
scroll to position [11, 0]
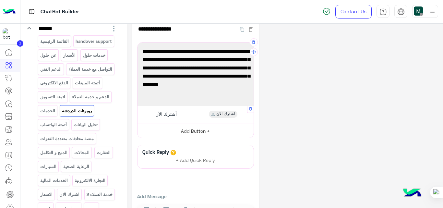
click at [198, 131] on button "Add Button +" at bounding box center [196, 131] width 116 height 15
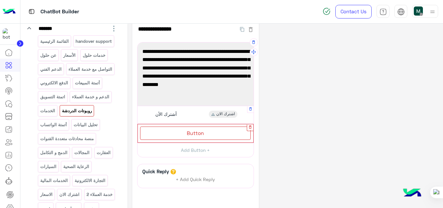
click at [250, 127] on icon "button" at bounding box center [250, 127] width 4 height 4
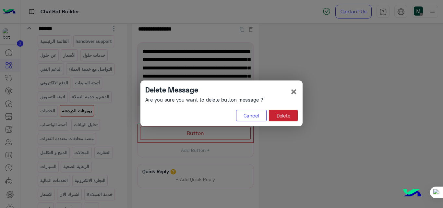
click at [283, 117] on button "Delete" at bounding box center [283, 116] width 29 height 12
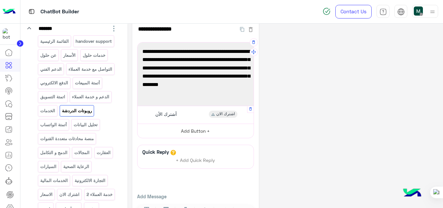
click at [199, 130] on button "Add Button +" at bounding box center [196, 131] width 116 height 15
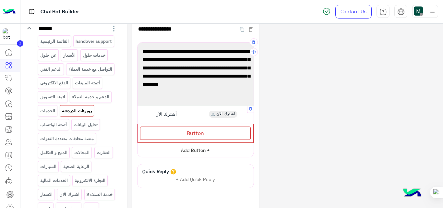
click at [199, 130] on span "Button" at bounding box center [195, 133] width 17 height 6
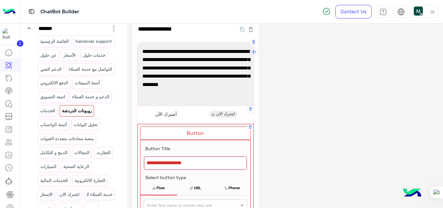
click at [194, 161] on div at bounding box center [195, 163] width 103 height 14
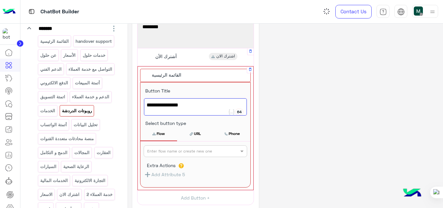
scroll to position [75, 0]
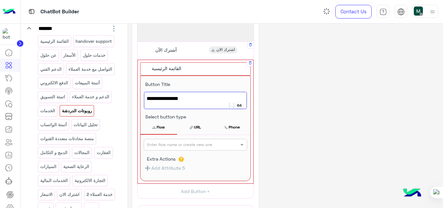
type textarea "**********"
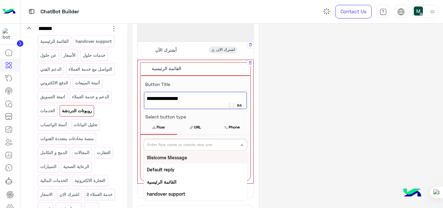
click at [206, 144] on input "text" at bounding box center [184, 144] width 75 height 6
type input "***"
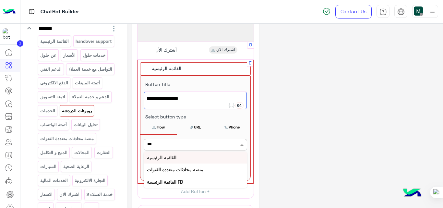
click at [183, 157] on div "القائمة الرئيسية" at bounding box center [196, 158] width 104 height 12
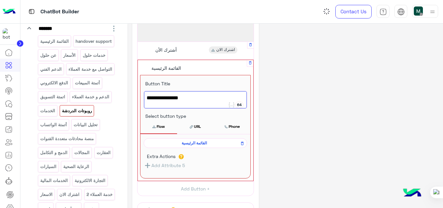
click at [334, 95] on div "**********" at bounding box center [285, 119] width 306 height 331
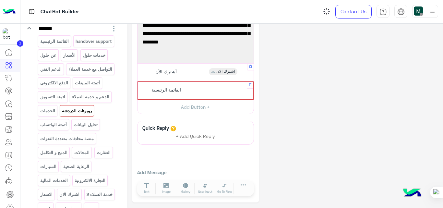
scroll to position [53, 0]
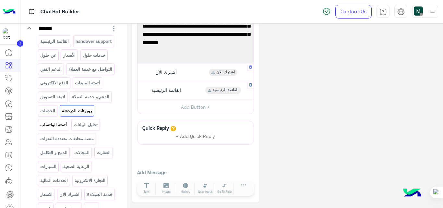
click at [67, 129] on p "أتمتة الواتساب" at bounding box center [54, 124] width 28 height 7
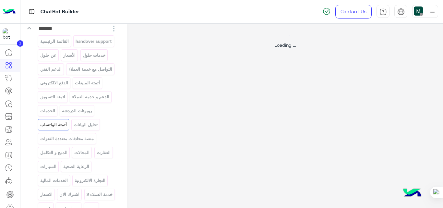
scroll to position [0, 0]
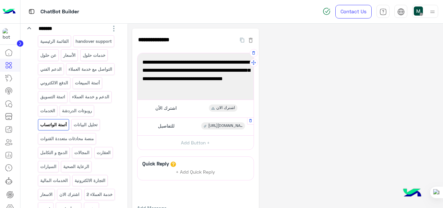
click at [186, 120] on div "للتفاصيل [URL][DOMAIN_NAME]" at bounding box center [195, 126] width 111 height 13
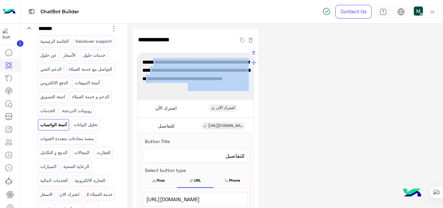
drag, startPoint x: 185, startPoint y: 89, endPoint x: 249, endPoint y: 63, distance: 68.6
click at [249, 63] on span "استخدم حلول لأتمتة الرد على الاستفسارات، وتشغيل حملات التسويق، والتوصية بالمنتج…" at bounding box center [196, 74] width 106 height 33
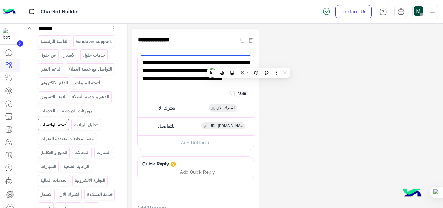
click at [314, 85] on div "**********" at bounding box center [285, 134] width 306 height 210
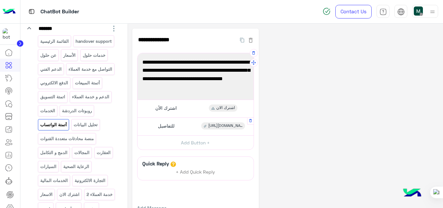
click at [186, 121] on div "للتفاصيل [URL][DOMAIN_NAME]" at bounding box center [195, 126] width 111 height 13
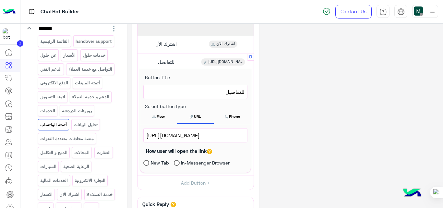
scroll to position [64, 0]
click at [205, 133] on span "[URL][DOMAIN_NAME]" at bounding box center [195, 135] width 98 height 8
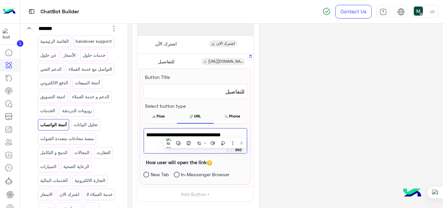
click at [205, 133] on span "[URL][DOMAIN_NAME]" at bounding box center [195, 135] width 98 height 8
drag, startPoint x: 186, startPoint y: 145, endPoint x: 145, endPoint y: 133, distance: 42.8
click at [145, 133] on div "[URL][DOMAIN_NAME]" at bounding box center [196, 140] width 104 height 25
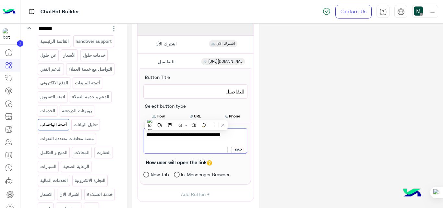
click at [286, 83] on div "**********" at bounding box center [285, 127] width 306 height 326
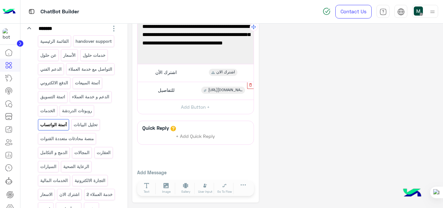
click at [251, 86] on icon "button" at bounding box center [251, 85] width 4 height 4
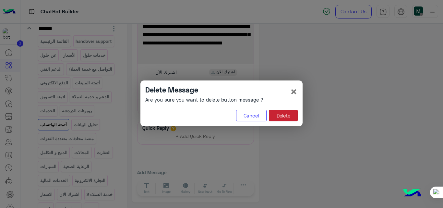
click at [287, 115] on button "Delete" at bounding box center [283, 116] width 29 height 12
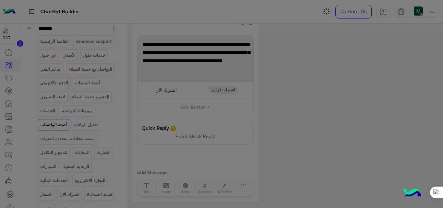
scroll to position [18, 0]
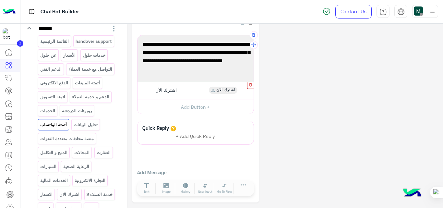
click at [250, 87] on icon "button" at bounding box center [251, 85] width 4 height 4
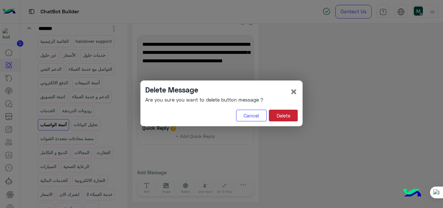
click at [284, 112] on button "Delete" at bounding box center [283, 116] width 29 height 12
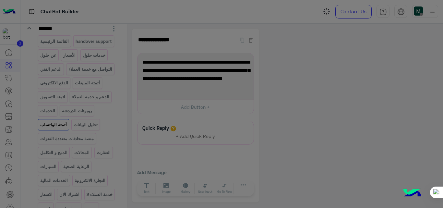
scroll to position [0, 0]
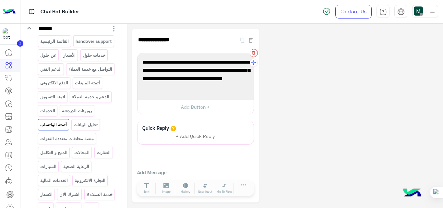
click at [254, 52] on icon "button" at bounding box center [254, 53] width 3 height 4
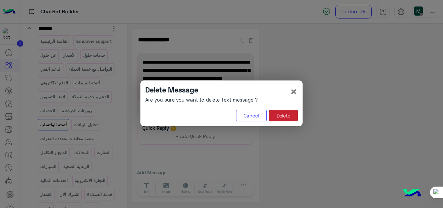
click at [281, 116] on button "Delete" at bounding box center [283, 116] width 29 height 12
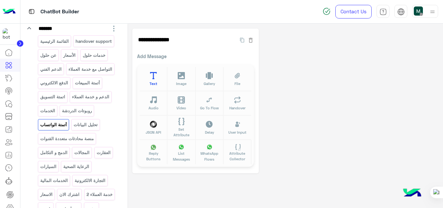
click at [153, 71] on button "Text" at bounding box center [154, 79] width 28 height 24
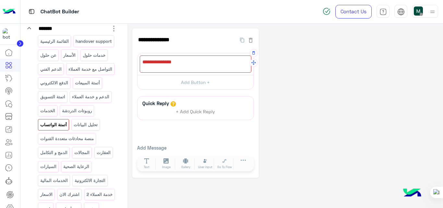
click at [221, 68] on div at bounding box center [196, 64] width 112 height 17
paste textarea "**********"
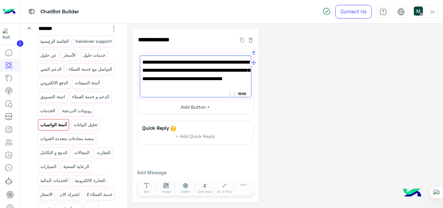
type textarea "**********"
click at [209, 106] on button "Add Button +" at bounding box center [196, 107] width 116 height 15
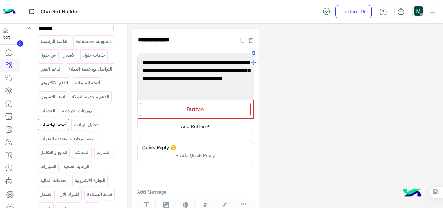
click at [209, 106] on div "Button" at bounding box center [195, 109] width 111 height 13
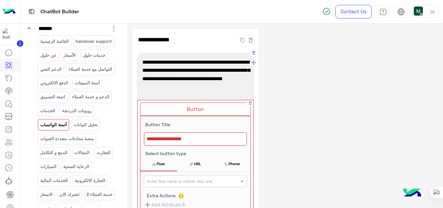
click at [227, 142] on div at bounding box center [195, 139] width 103 height 14
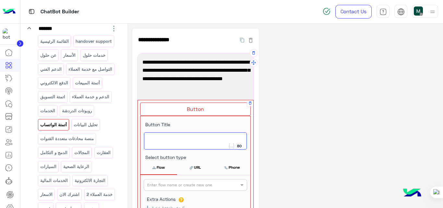
type textarea "*"
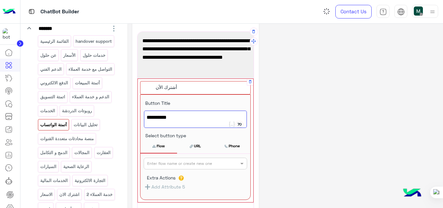
type textarea "**********"
click at [216, 163] on input "text" at bounding box center [184, 163] width 75 height 6
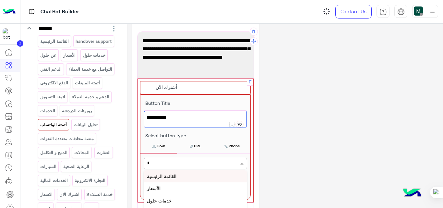
type input "**"
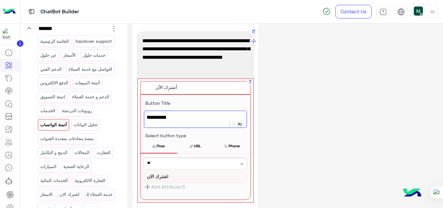
click at [164, 176] on b "اشترك الان" at bounding box center [157, 177] width 21 height 6
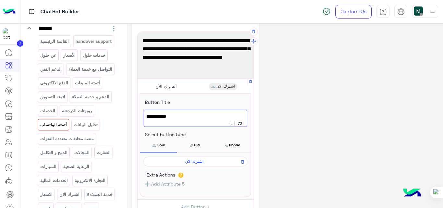
click at [324, 103] on div "**********" at bounding box center [285, 154] width 306 height 295
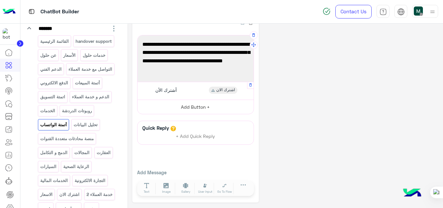
click at [202, 106] on button "Add Button +" at bounding box center [196, 107] width 116 height 15
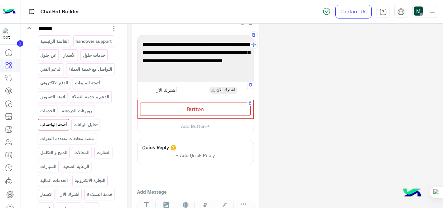
click at [202, 108] on span "Button" at bounding box center [195, 109] width 17 height 6
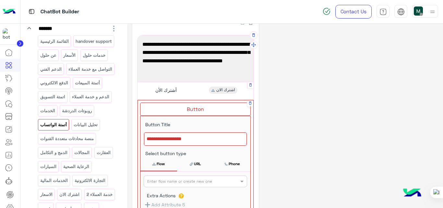
click at [196, 165] on button "URL" at bounding box center [195, 164] width 37 height 14
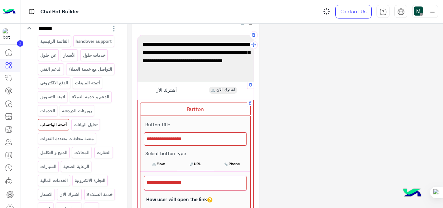
click at [201, 141] on div at bounding box center [195, 139] width 103 height 14
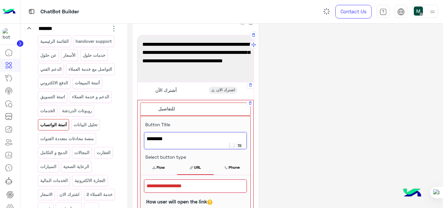
scroll to position [38, 0]
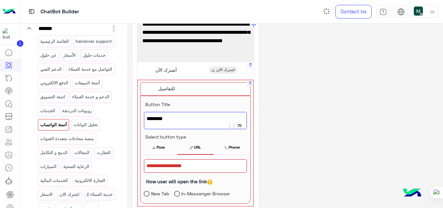
type textarea "********"
click at [202, 168] on div at bounding box center [195, 166] width 103 height 14
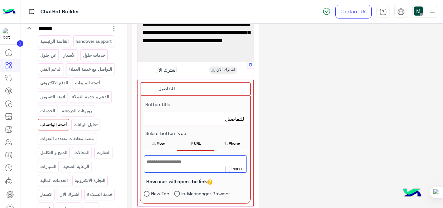
click at [311, 80] on div "**********" at bounding box center [285, 150] width 306 height 319
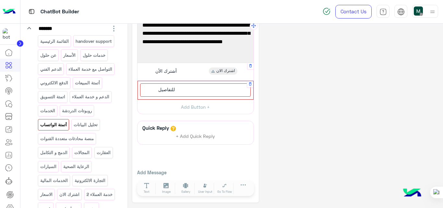
click at [199, 93] on div "للتفاصيل" at bounding box center [195, 89] width 111 height 13
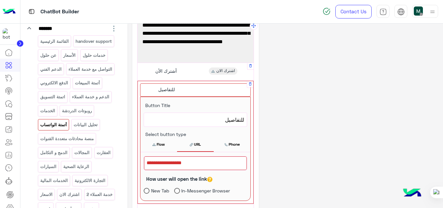
scroll to position [38, 0]
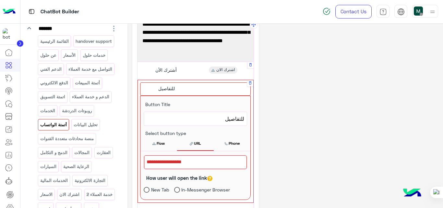
click at [198, 162] on div at bounding box center [195, 163] width 103 height 14
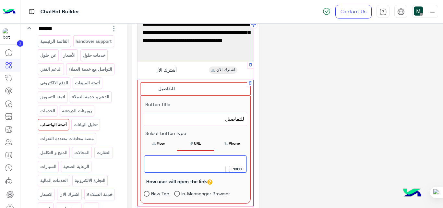
paste textarea "**********"
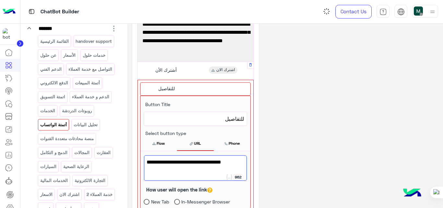
type textarea "**********"
click at [312, 131] on div "**********" at bounding box center [285, 154] width 306 height 327
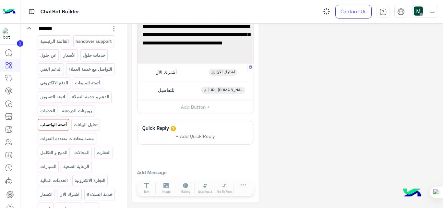
scroll to position [36, 0]
click at [250, 87] on icon "button" at bounding box center [251, 85] width 4 height 4
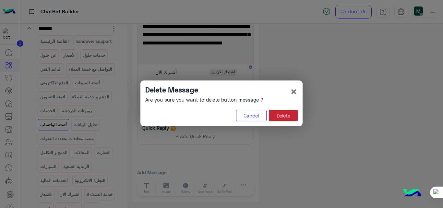
click at [285, 116] on button "Delete" at bounding box center [283, 116] width 29 height 12
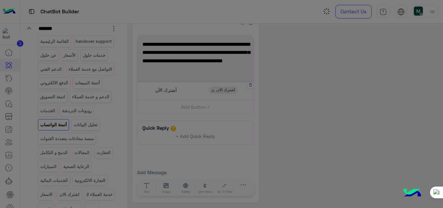
scroll to position [18, 0]
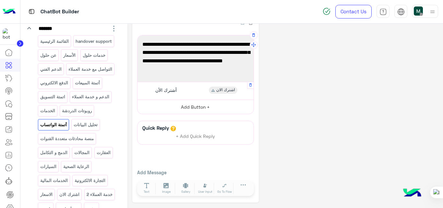
click at [211, 104] on button "Add Button +" at bounding box center [196, 107] width 116 height 15
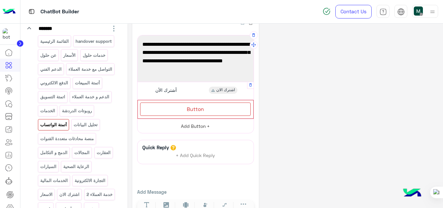
click at [211, 104] on div "Button" at bounding box center [195, 109] width 111 height 13
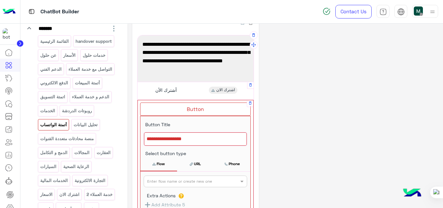
click at [195, 139] on div at bounding box center [195, 139] width 103 height 14
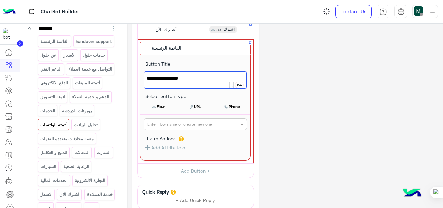
scroll to position [79, 0]
type textarea "**********"
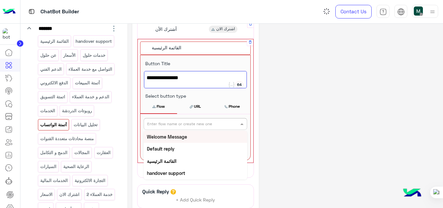
click at [198, 126] on div "Enter flow name or create new one" at bounding box center [179, 124] width 65 height 6
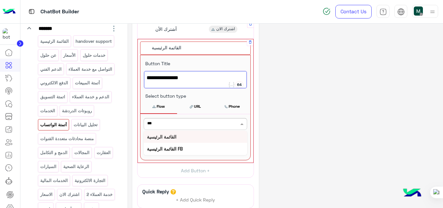
type input "****"
click at [181, 135] on div "القائمة الرئيسية" at bounding box center [196, 137] width 104 height 12
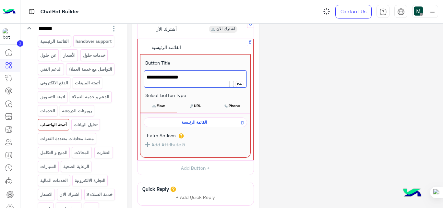
click at [309, 101] on div "**********" at bounding box center [285, 107] width 306 height 314
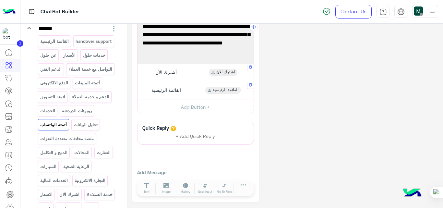
scroll to position [0, 0]
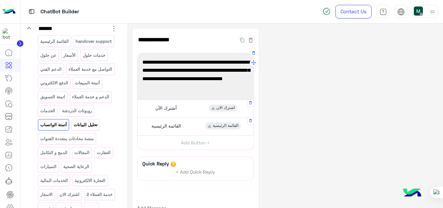
click at [73, 129] on p "تحليل البيانات" at bounding box center [85, 124] width 25 height 7
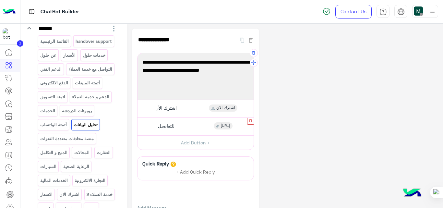
click at [251, 120] on icon "button" at bounding box center [251, 120] width 3 height 3
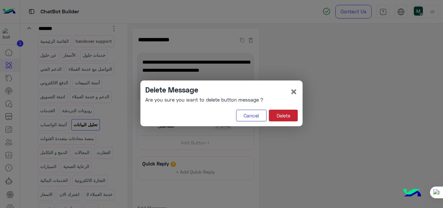
click at [287, 113] on button "Delete" at bounding box center [283, 116] width 29 height 12
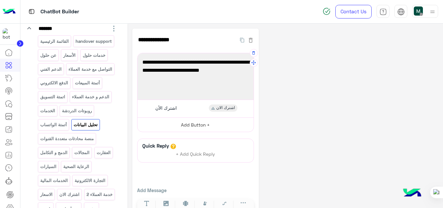
click at [199, 124] on button "Add Button +" at bounding box center [196, 125] width 116 height 15
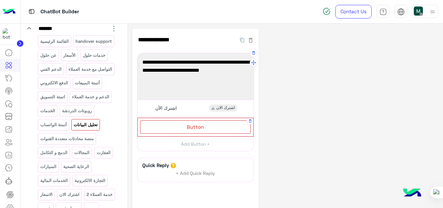
click at [212, 128] on div "Button" at bounding box center [195, 126] width 111 height 13
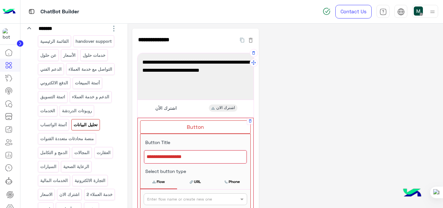
click at [198, 155] on div at bounding box center [195, 157] width 103 height 14
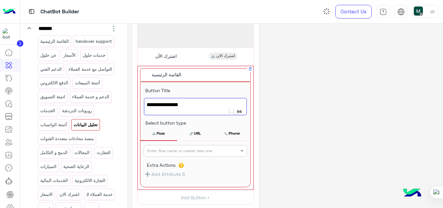
scroll to position [59, 0]
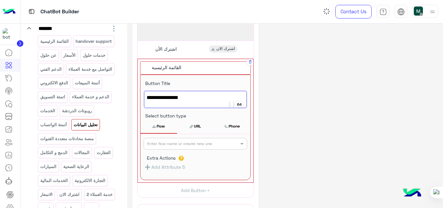
type textarea "**********"
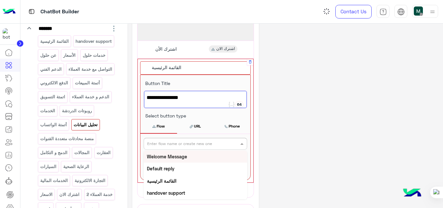
click at [201, 144] on input "text" at bounding box center [184, 143] width 75 height 6
type input "***"
click at [177, 155] on b "القائمة الرئيسية" at bounding box center [162, 157] width 30 height 6
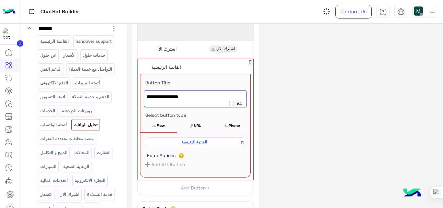
click at [334, 109] on div "**********" at bounding box center [285, 126] width 306 height 314
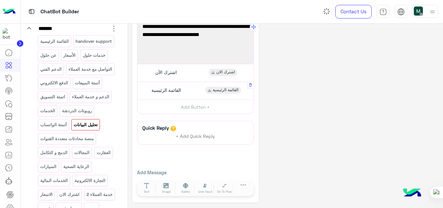
scroll to position [36, 0]
click at [67, 129] on p "أتمتة الواتساب" at bounding box center [54, 124] width 28 height 7
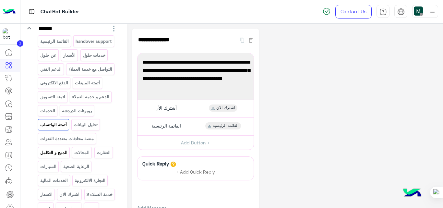
click at [62, 158] on div "الدمج و التكامل" at bounding box center [54, 152] width 32 height 11
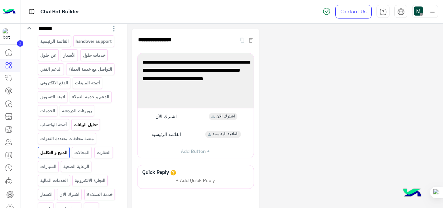
click at [73, 129] on p "تحليل البيانات" at bounding box center [85, 124] width 25 height 7
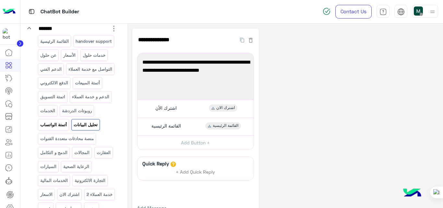
click at [67, 129] on p "أتمتة الواتساب" at bounding box center [54, 124] width 28 height 7
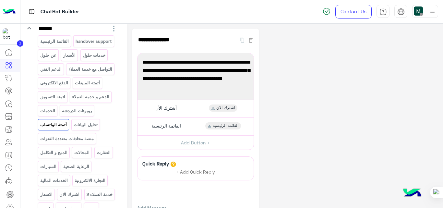
click at [62, 115] on p "روبوتات الدردشة" at bounding box center [77, 110] width 31 height 7
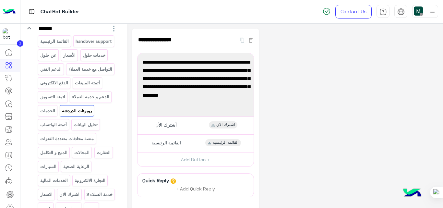
click at [111, 120] on div "القائمة الرئيسية handover support عن حلول الأسعار خدمات حلول الدعم الفني التواص…" at bounding box center [78, 160] width 80 height 251
click at [56, 115] on p "الخدمات" at bounding box center [48, 110] width 16 height 7
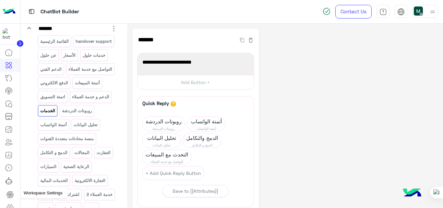
click at [11, 207] on icon at bounding box center [10, 207] width 2 height 2
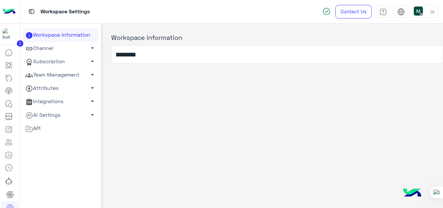
click at [63, 45] on link "Channel arrow_drop_down" at bounding box center [61, 48] width 76 height 13
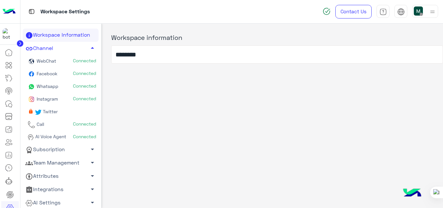
click at [60, 73] on link "Facebook Connected" at bounding box center [61, 74] width 76 height 13
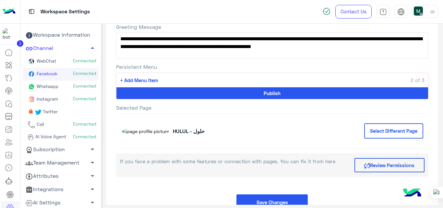
scroll to position [60, 0]
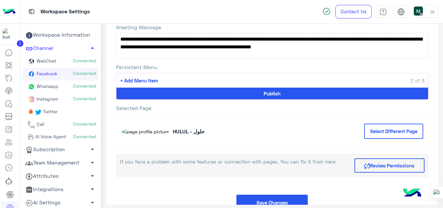
click at [173, 131] on h4 "HULUL - حلول" at bounding box center [189, 131] width 32 height 6
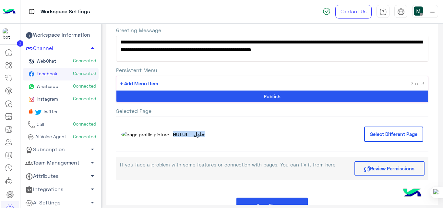
scroll to position [58, 0]
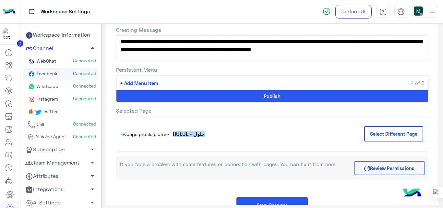
click at [205, 139] on div "HULUL - حلول Select Different Page" at bounding box center [272, 133] width 313 height 35
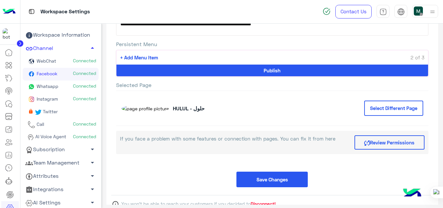
scroll to position [84, 0]
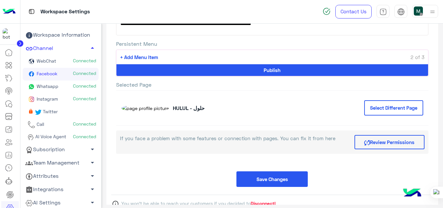
click at [375, 110] on button "Select Different Page" at bounding box center [394, 107] width 59 height 15
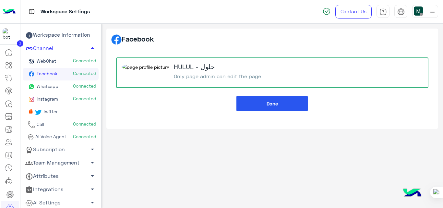
click at [189, 74] on p "Only page admin can edit the page" at bounding box center [217, 76] width 87 height 6
click at [171, 100] on div "Done" at bounding box center [272, 104] width 313 height 16
click at [246, 72] on div "HULUL - حلول Only page admin can edit the page" at bounding box center [197, 72] width 151 height 19
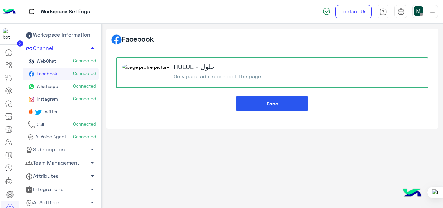
click at [174, 73] on p "Only page admin can edit the page" at bounding box center [217, 76] width 87 height 6
click at [195, 111] on div "Done" at bounding box center [272, 104] width 313 height 16
click at [146, 37] on h5 "Facebook" at bounding box center [132, 39] width 43 height 12
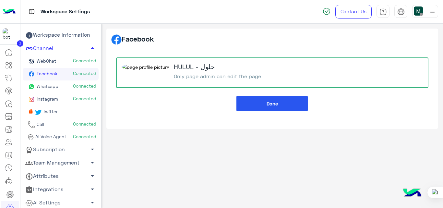
click at [174, 71] on div "HULUL - حلول Only page admin can edit the page" at bounding box center [217, 72] width 87 height 19
click at [191, 104] on div "Done" at bounding box center [272, 104] width 313 height 16
click at [128, 70] on img at bounding box center [146, 67] width 48 height 7
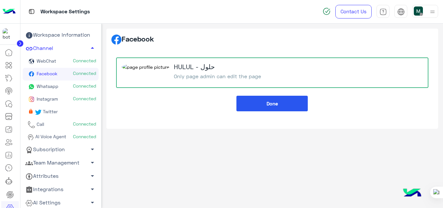
click at [298, 100] on button "Done" at bounding box center [272, 104] width 71 height 16
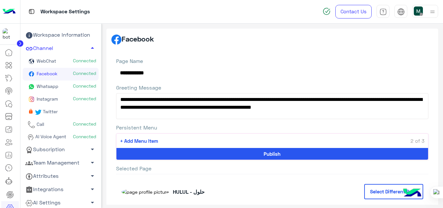
click at [67, 78] on link "Facebook Connected" at bounding box center [61, 74] width 76 height 13
click at [297, 153] on button "Publish" at bounding box center [273, 154] width 312 height 12
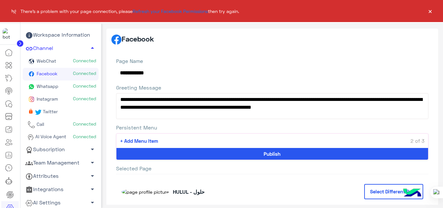
click at [428, 10] on button "×" at bounding box center [430, 11] width 6 height 6
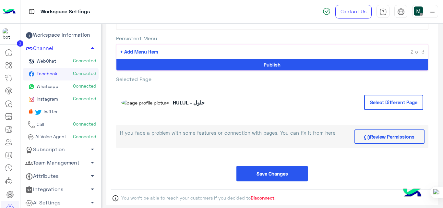
scroll to position [84, 0]
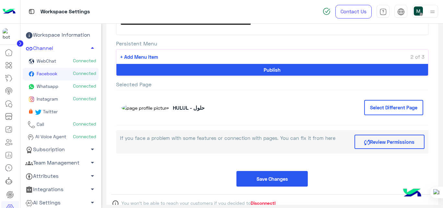
click at [156, 55] on span "+ Add Menu Item" at bounding box center [139, 56] width 38 height 7
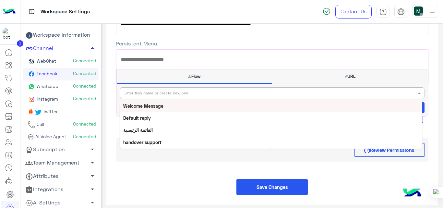
click at [265, 94] on input "text" at bounding box center [252, 93] width 256 height 6
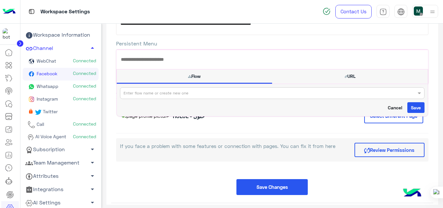
click at [285, 47] on div "Persistent Menu Flow URL Enter flow name or create new one Save Cancel Publish" at bounding box center [272, 62] width 313 height 44
click at [259, 124] on div "HULUL - حلول Select Different Page" at bounding box center [272, 115] width 313 height 35
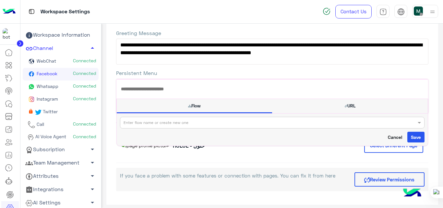
scroll to position [56, 0]
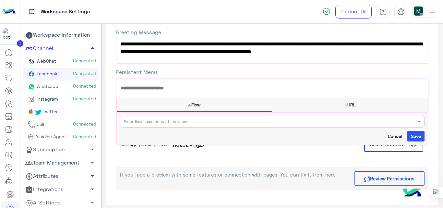
click at [244, 79] on div "Flow URL Enter flow name or create new one Save Cancel" at bounding box center [273, 87] width 312 height 19
click at [195, 65] on div "**********" at bounding box center [272, 98] width 323 height 203
click at [207, 63] on textarea "**********" at bounding box center [272, 51] width 313 height 26
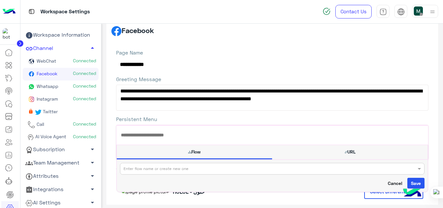
scroll to position [0, 0]
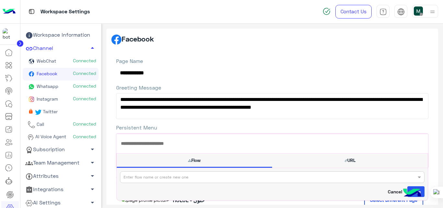
click at [207, 63] on label "Page Name" at bounding box center [272, 60] width 313 height 7
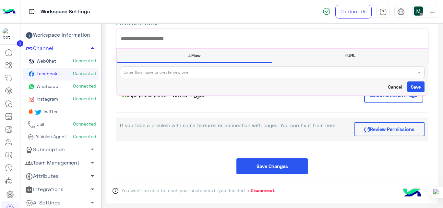
scroll to position [108, 0]
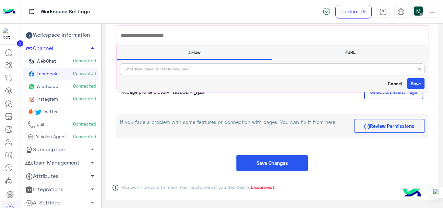
click at [173, 95] on h4 "HULUL - حلول" at bounding box center [189, 92] width 32 height 6
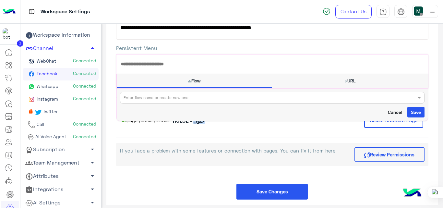
scroll to position [78, 0]
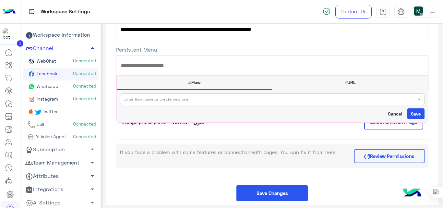
click at [150, 132] on div "HULUL - حلول Select Different Page" at bounding box center [272, 122] width 313 height 35
click at [369, 128] on button "Select Different Page" at bounding box center [394, 122] width 59 height 15
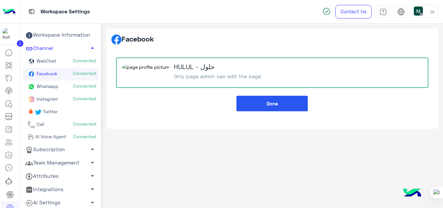
click at [174, 67] on h4 "HULUL - حلول" at bounding box center [217, 66] width 87 height 7
click at [259, 103] on button "Done" at bounding box center [272, 104] width 71 height 16
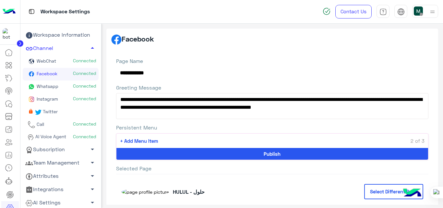
click at [216, 68] on div "**********" at bounding box center [272, 68] width 313 height 22
click at [49, 83] on link "Whatsapp Connected" at bounding box center [61, 87] width 76 height 13
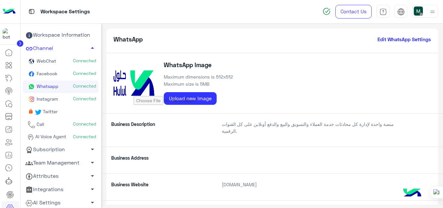
click at [56, 72] on span "Facebook" at bounding box center [46, 74] width 22 height 6
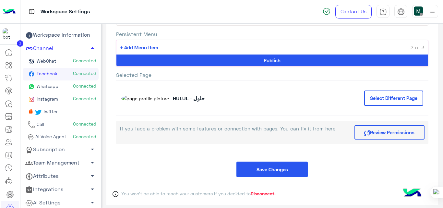
scroll to position [100, 0]
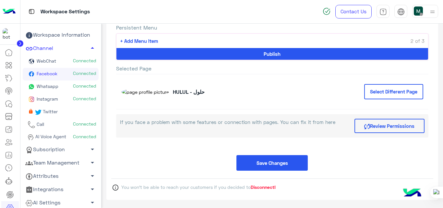
click at [369, 123] on button "Review Permissions" at bounding box center [390, 126] width 70 height 14
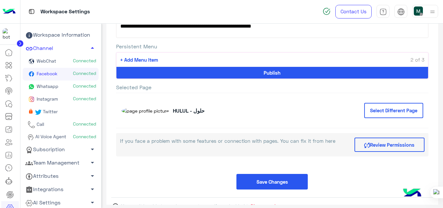
scroll to position [81, 0]
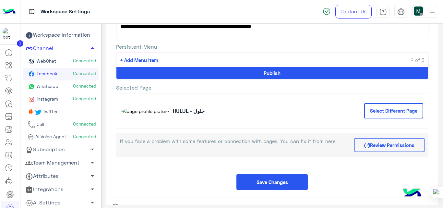
click at [381, 144] on button "Review Permissions" at bounding box center [390, 145] width 70 height 14
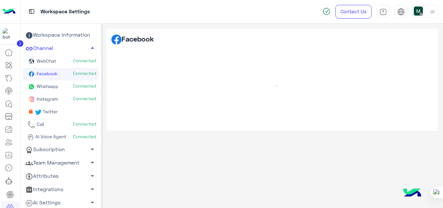
click at [264, 103] on div at bounding box center [272, 85] width 319 height 78
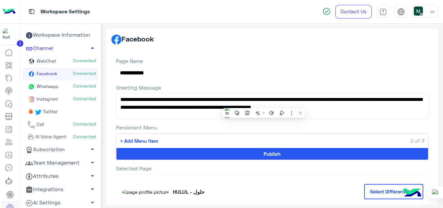
click at [239, 56] on div "**********" at bounding box center [272, 150] width 323 height 195
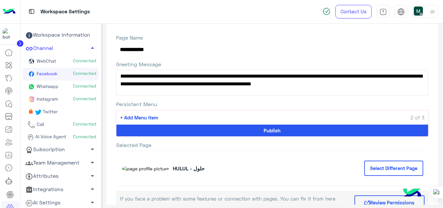
scroll to position [23, 0]
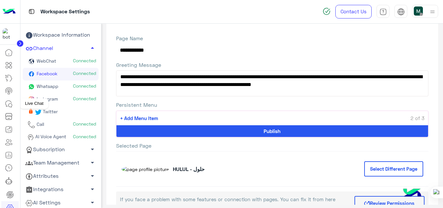
click at [10, 107] on icon at bounding box center [10, 106] width 4 height 4
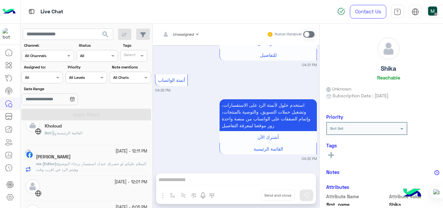
scroll to position [305, 0]
click at [95, 170] on span "السلام عليكم لو حضرتك عندك استفسار برجاء التوضيح وهيتم الرد في اقرب وقت" at bounding box center [91, 166] width 110 height 11
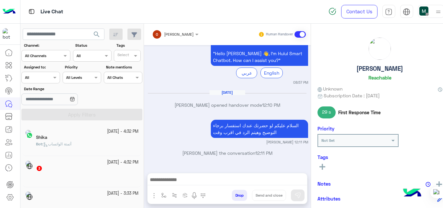
scroll to position [3, 0]
